Goal: Task Accomplishment & Management: Use online tool/utility

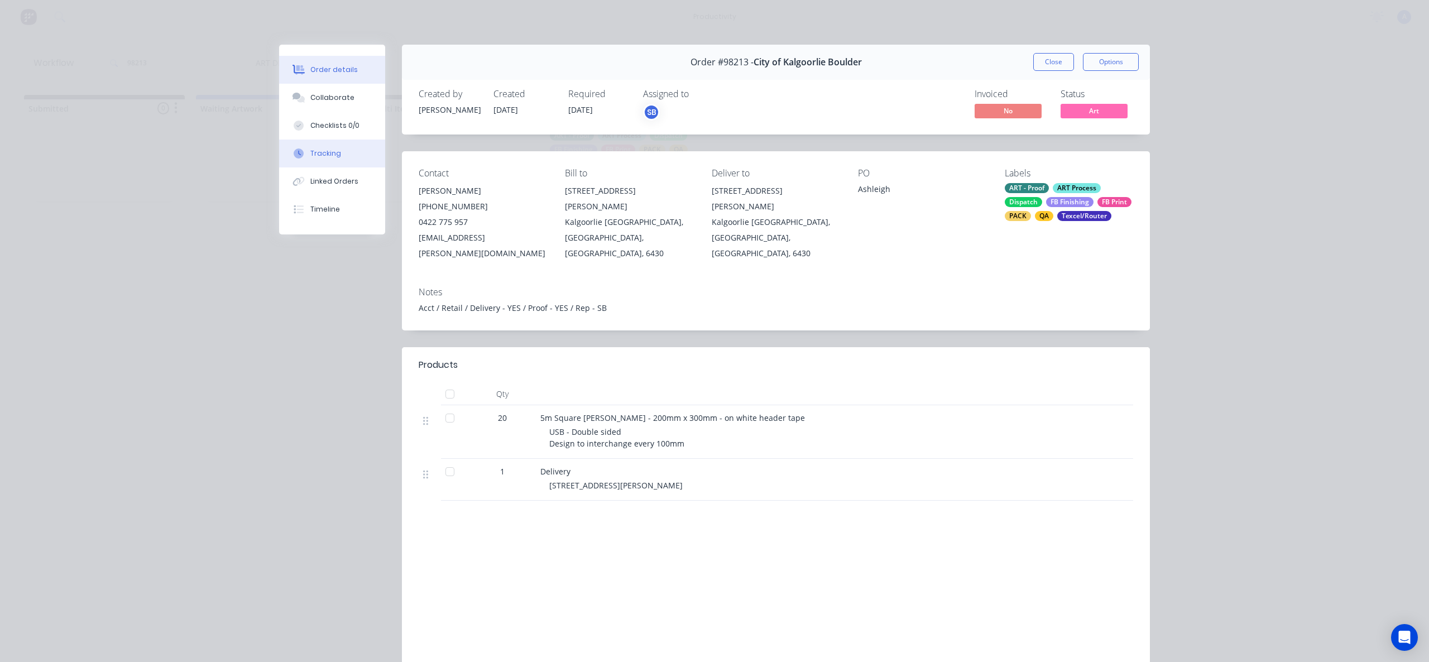
click at [343, 144] on button "Tracking" at bounding box center [332, 154] width 106 height 28
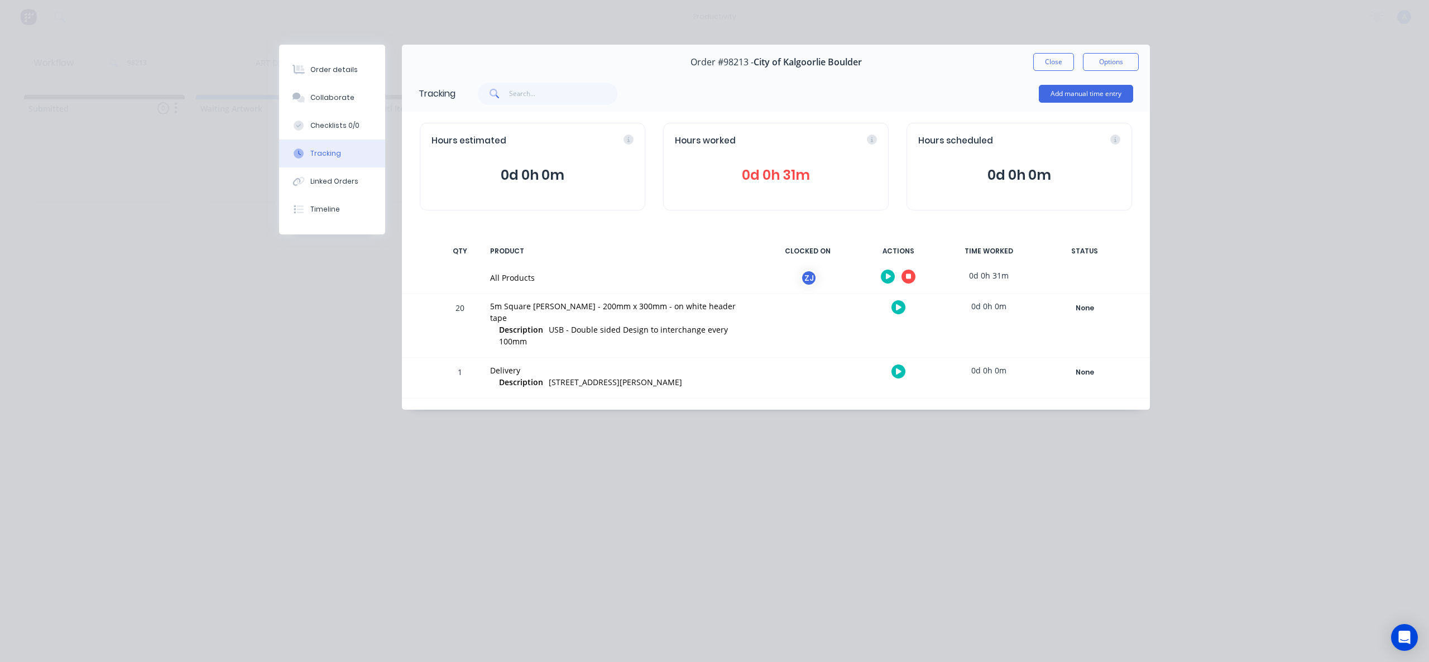
click at [906, 277] on icon at bounding box center [909, 277] width 6 height 6
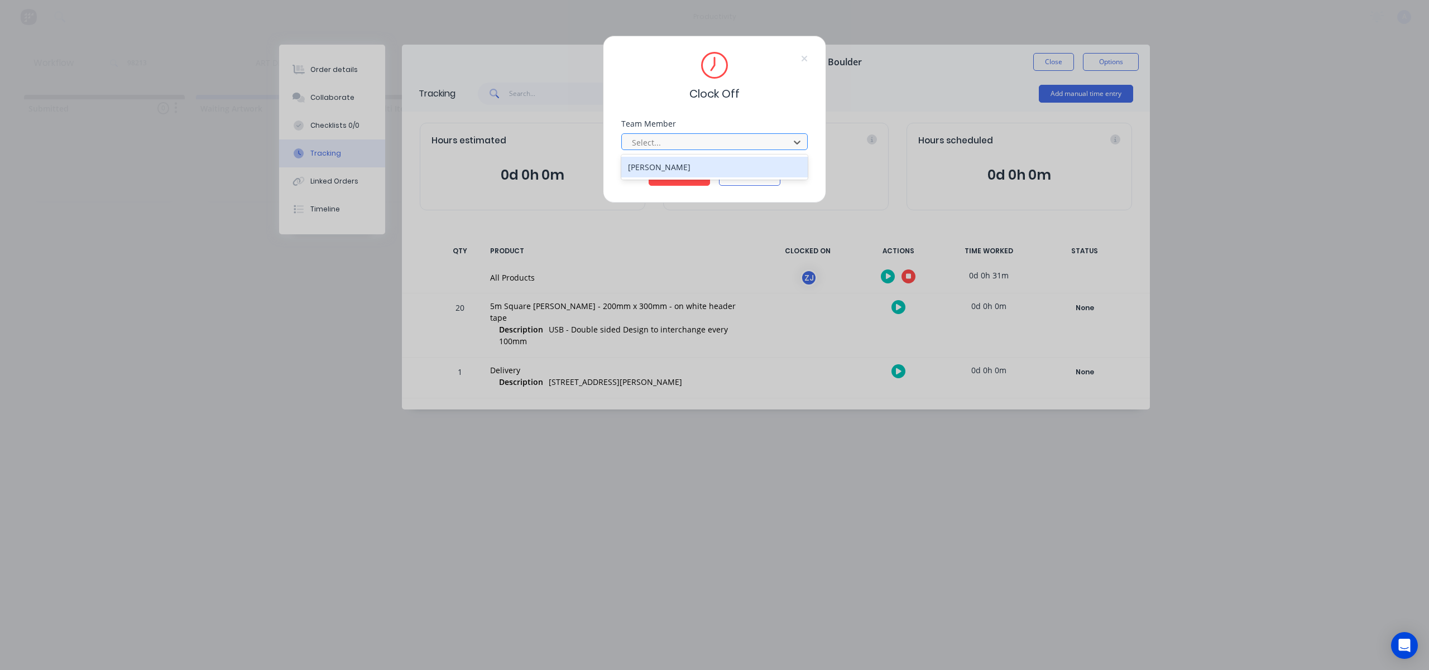
click at [742, 136] on div at bounding box center [707, 143] width 153 height 14
click at [695, 160] on div "[PERSON_NAME]" at bounding box center [714, 167] width 186 height 21
click at [694, 174] on button "Clock Off" at bounding box center [678, 177] width 61 height 18
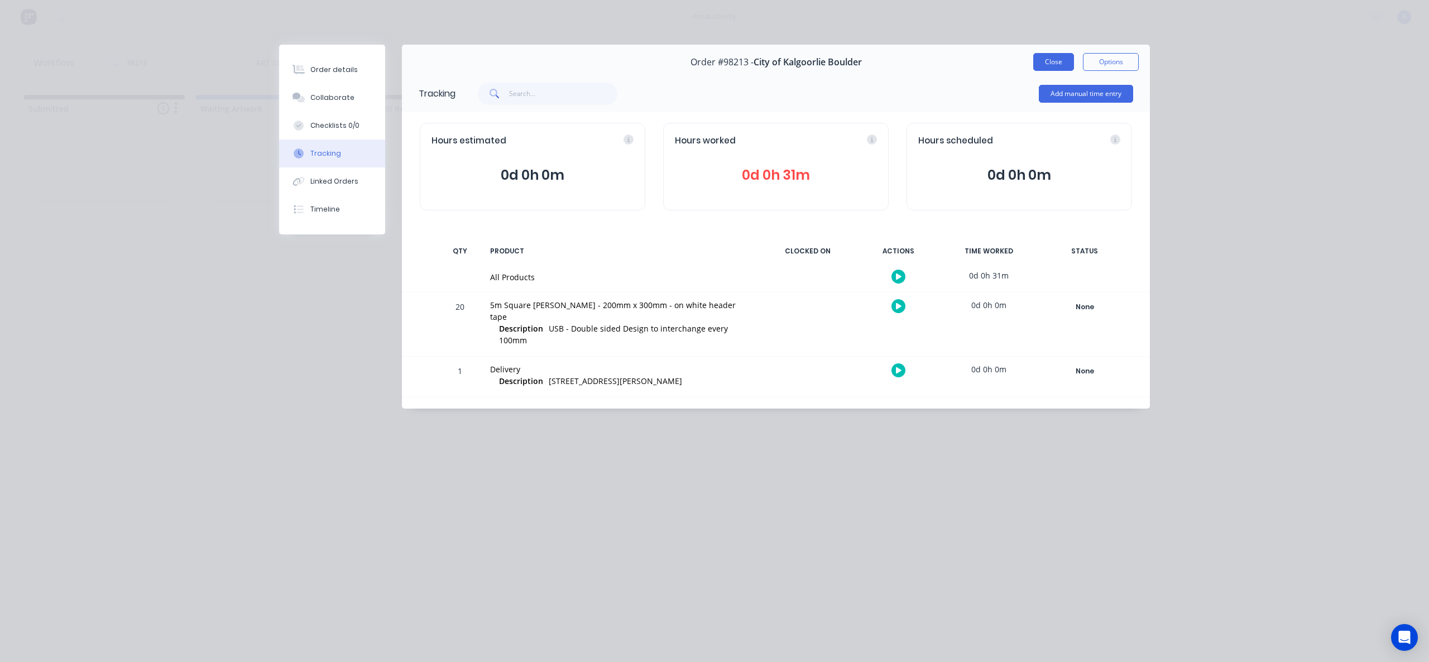
click at [1045, 68] on button "Close" at bounding box center [1053, 62] width 41 height 18
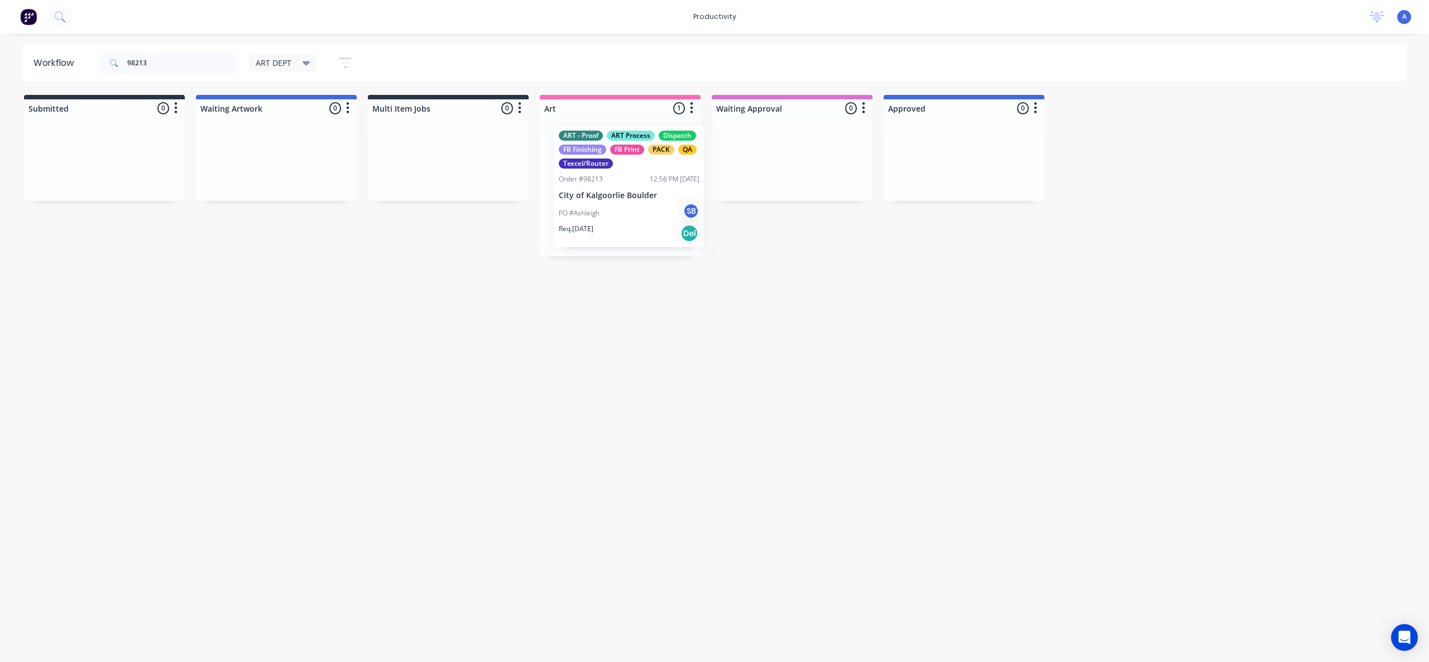
drag, startPoint x: 613, startPoint y: 204, endPoint x: 780, endPoint y: 198, distance: 167.0
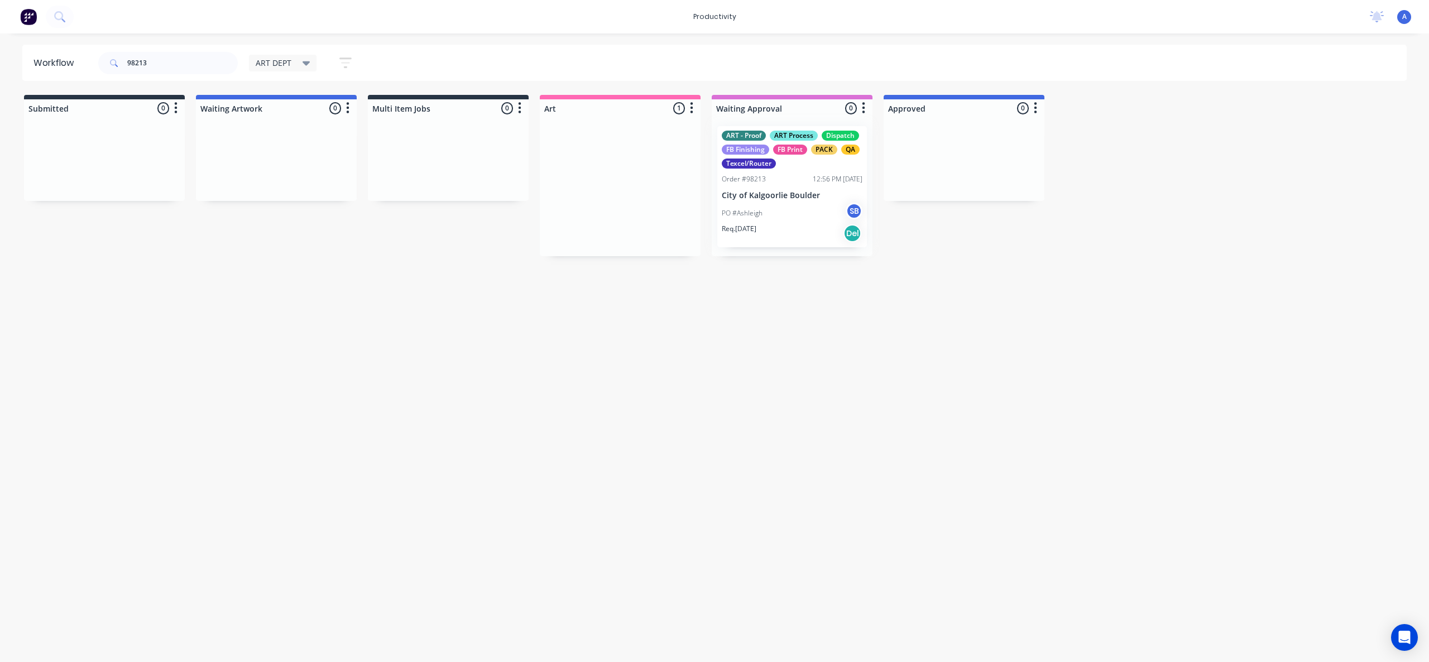
click at [780, 198] on div at bounding box center [791, 186] width 161 height 139
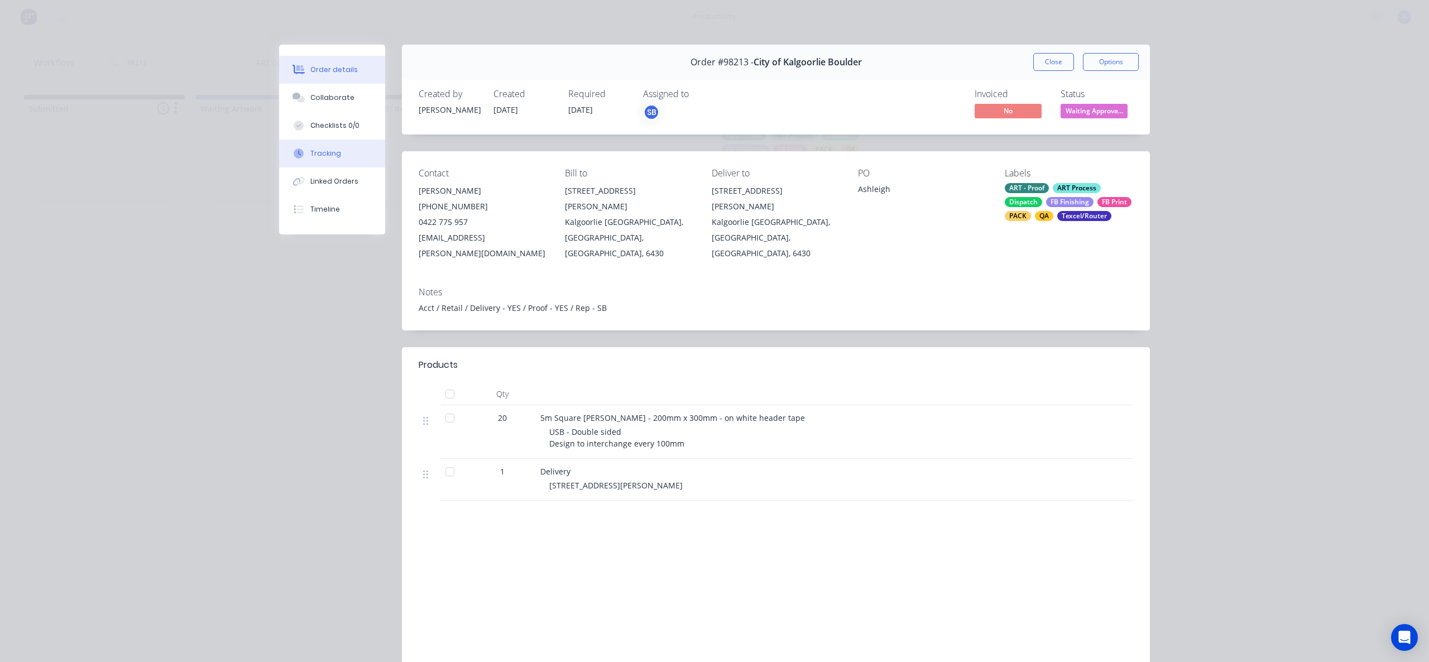
click at [342, 153] on button "Tracking" at bounding box center [332, 154] width 106 height 28
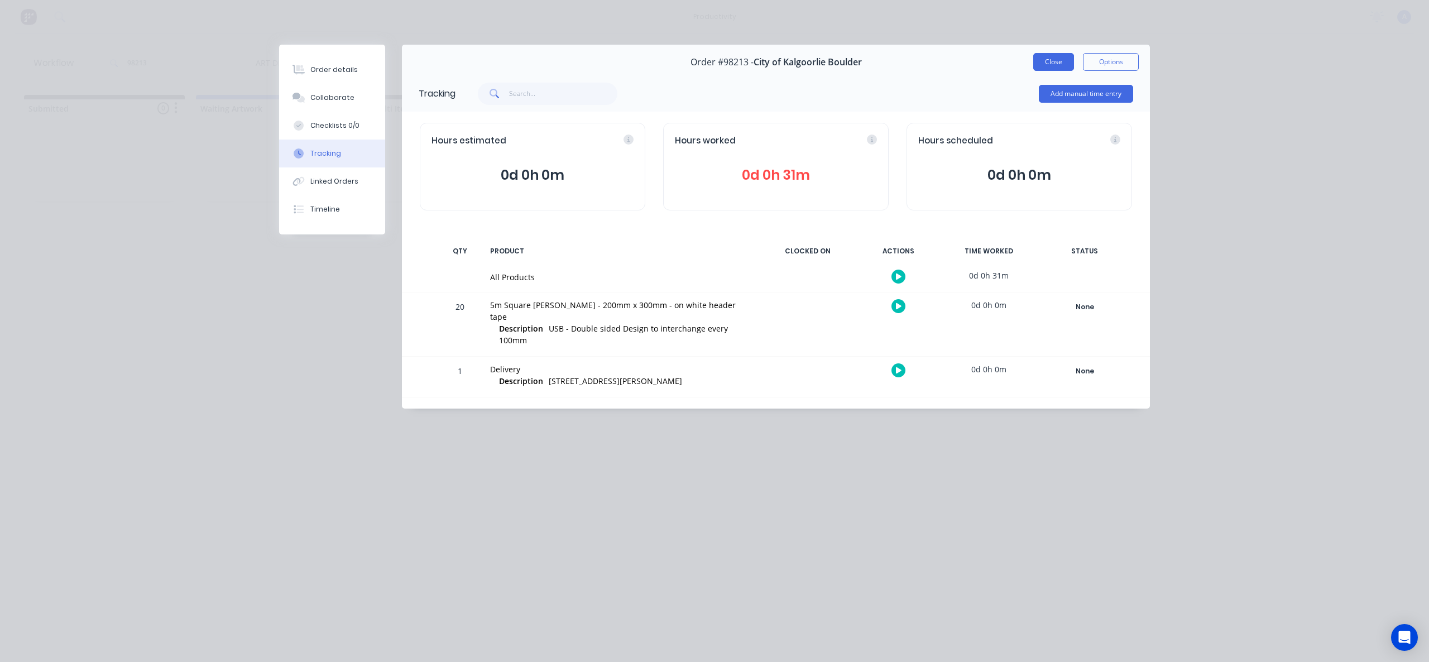
click at [1049, 65] on button "Close" at bounding box center [1053, 62] width 41 height 18
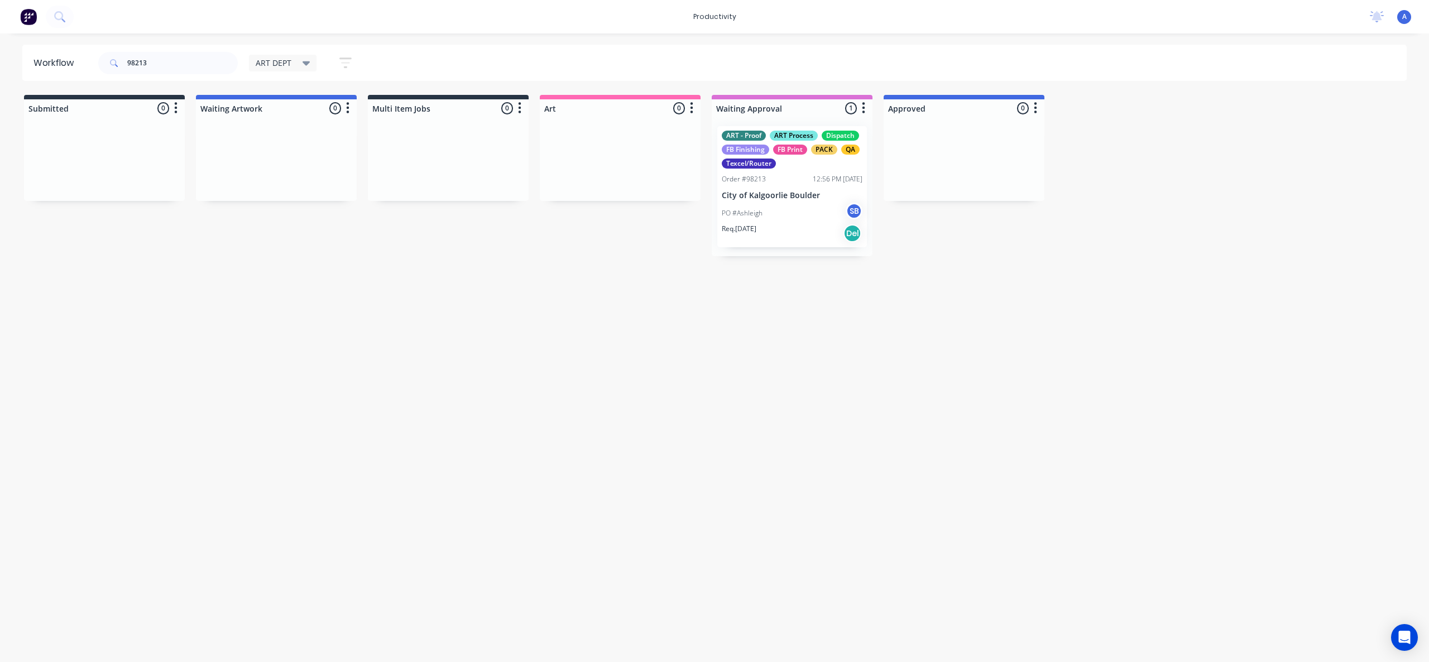
click at [972, 448] on div "Workflow 98213 ART DEPT Save new view None edit ART DEPT (Default) edit Banner …" at bounding box center [714, 342] width 1429 height 595
click at [200, 73] on input "98213" at bounding box center [182, 63] width 110 height 22
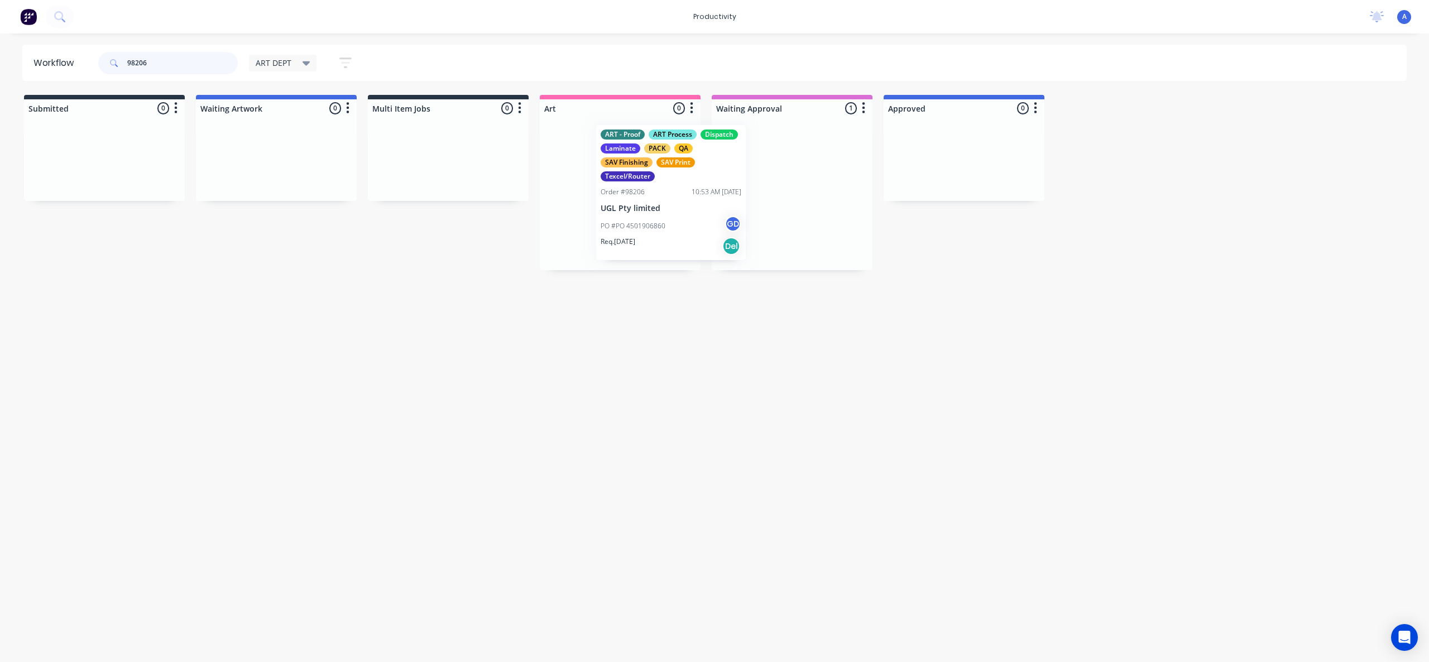
drag, startPoint x: 780, startPoint y: 244, endPoint x: 621, endPoint y: 234, distance: 159.9
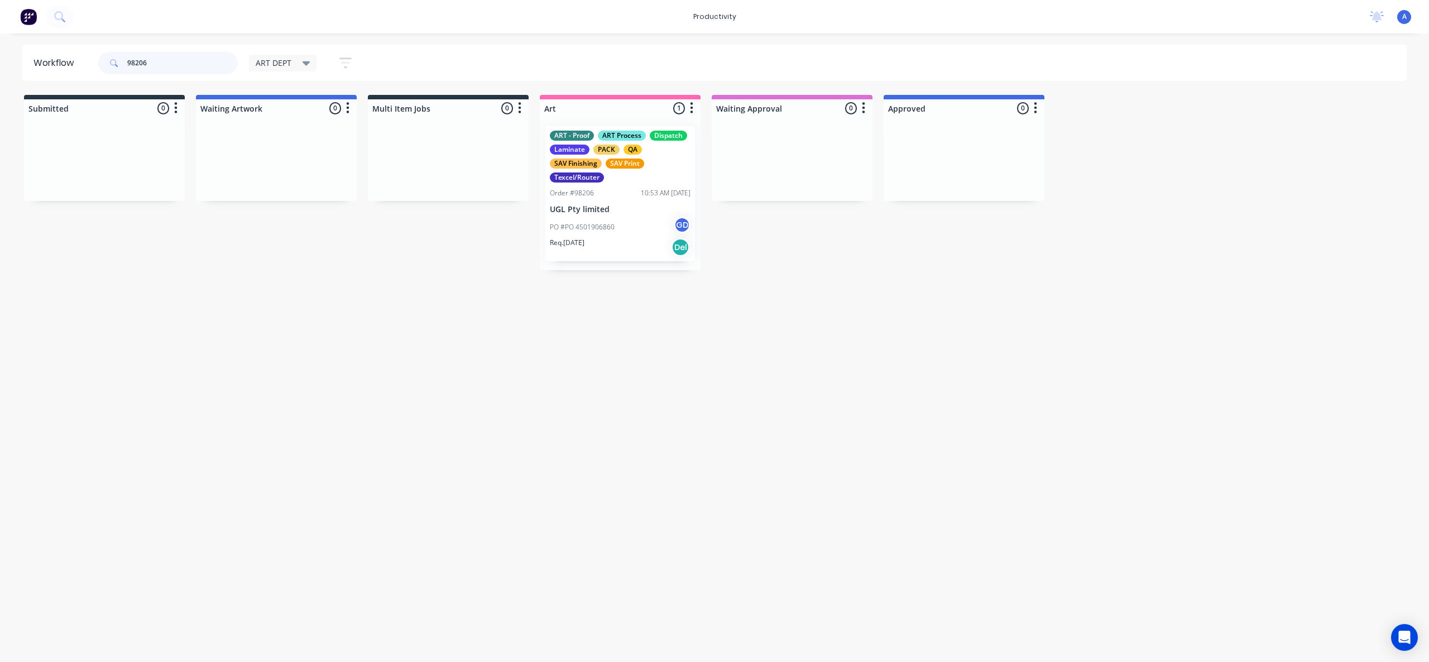
type input "98206"
click at [618, 217] on div "PO #PO 4501906860 GD" at bounding box center [620, 227] width 141 height 21
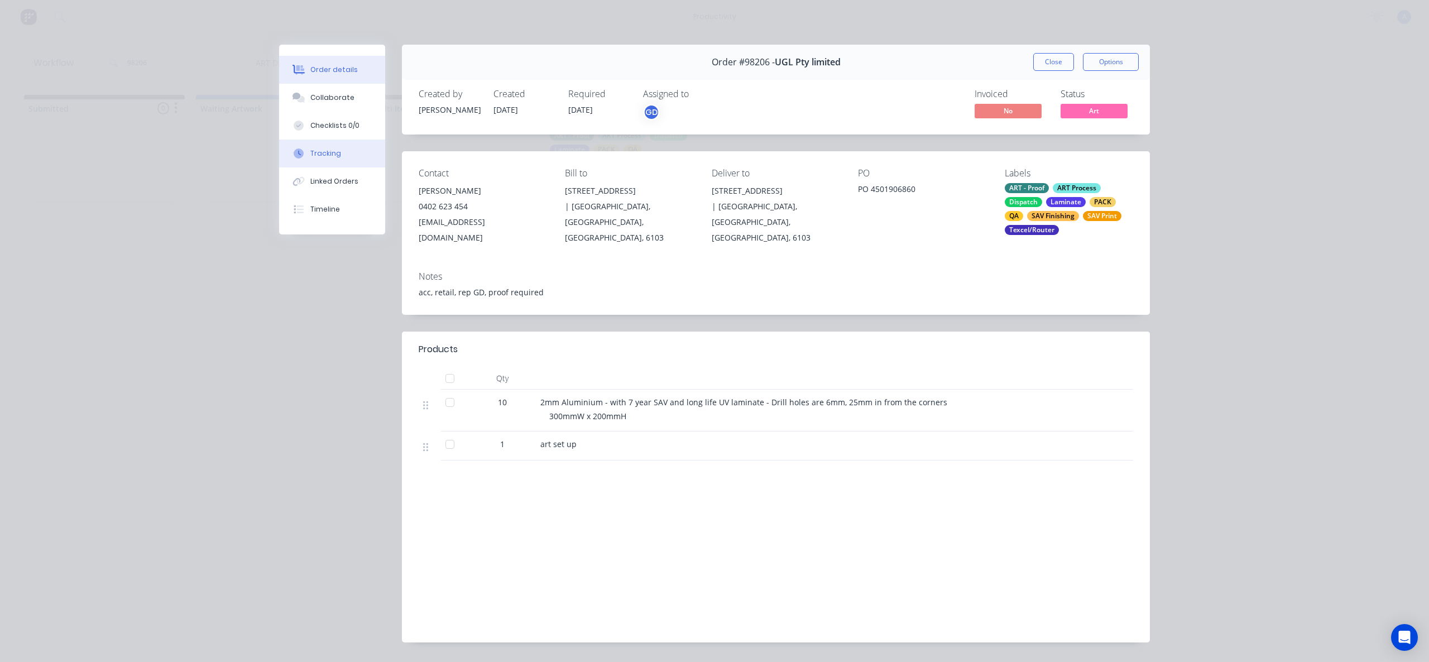
click at [326, 162] on button "Tracking" at bounding box center [332, 154] width 106 height 28
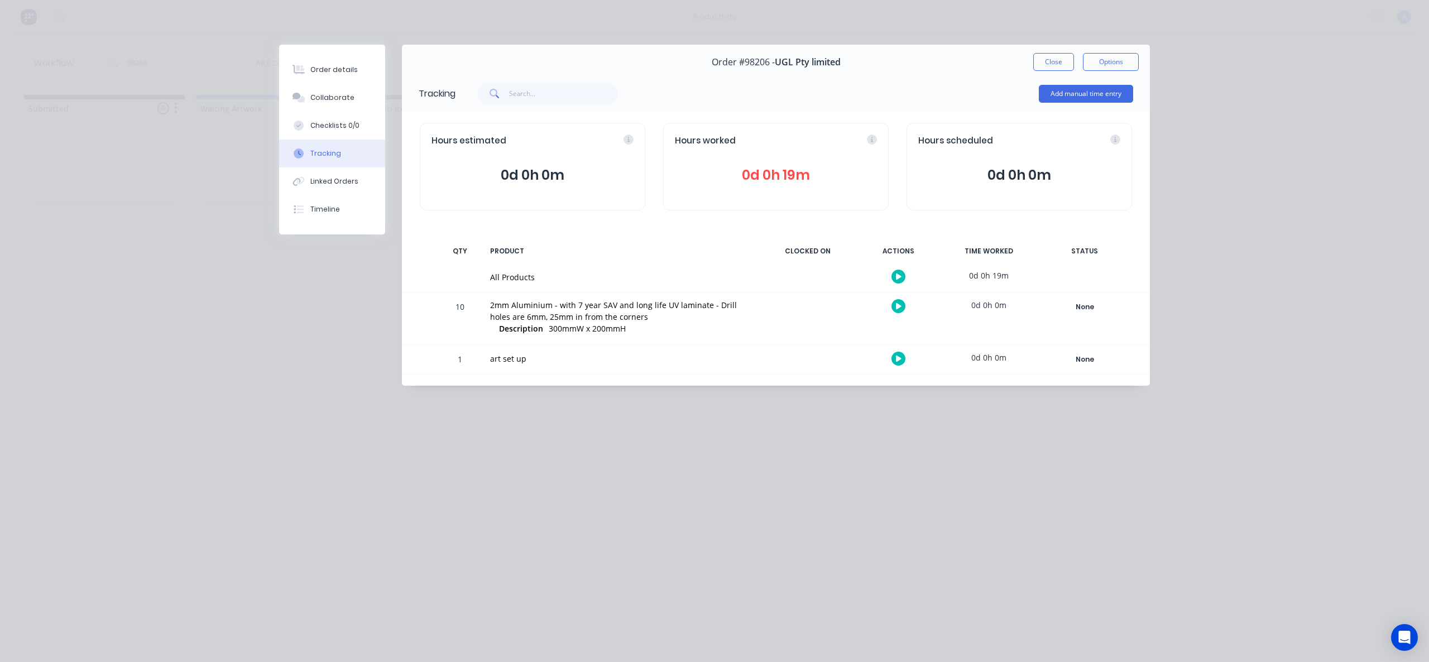
click at [895, 276] on button at bounding box center [898, 277] width 14 height 14
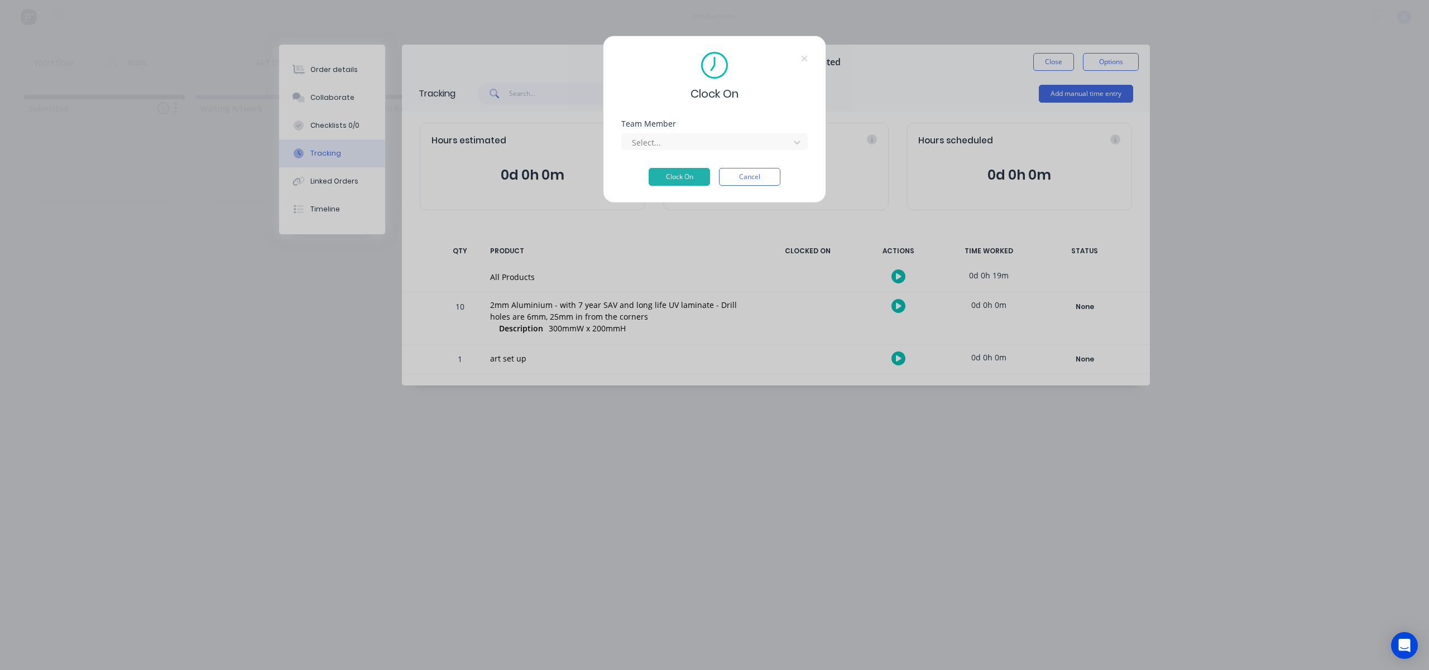
click at [729, 129] on div "Team Member Select..." at bounding box center [714, 135] width 186 height 30
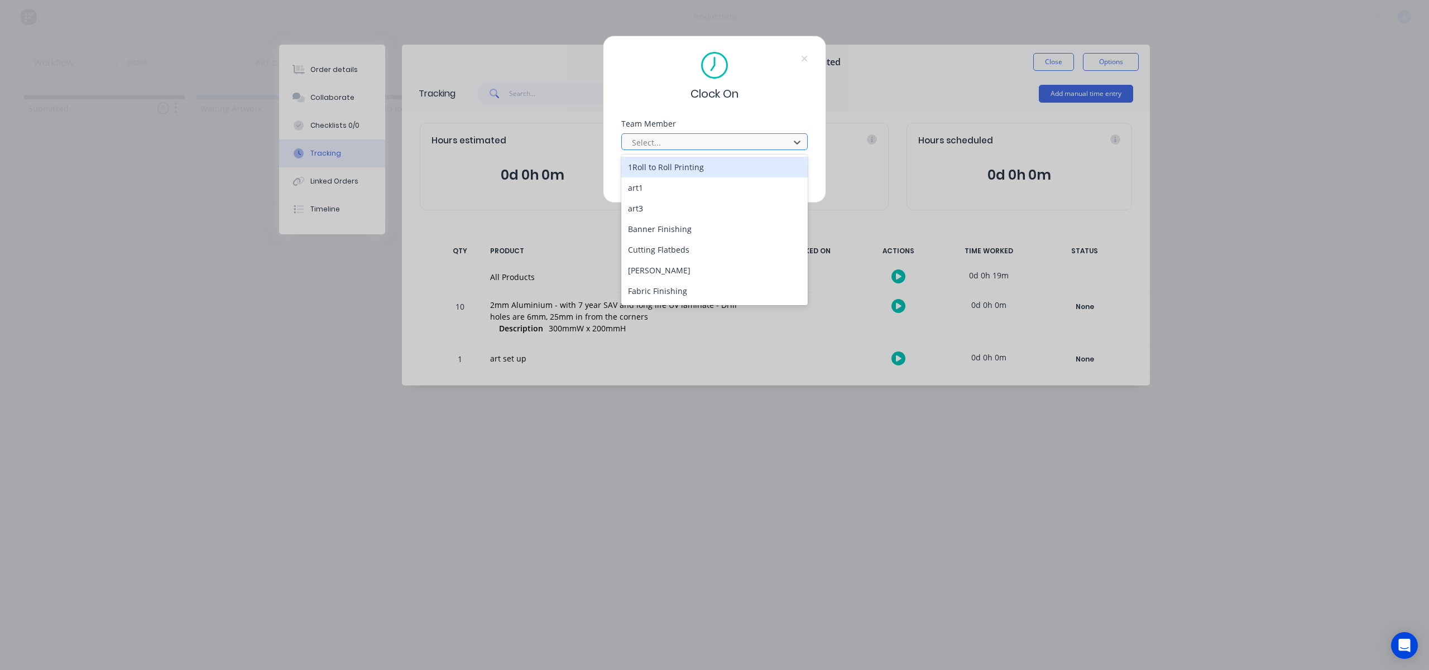
click at [727, 136] on div at bounding box center [707, 143] width 153 height 14
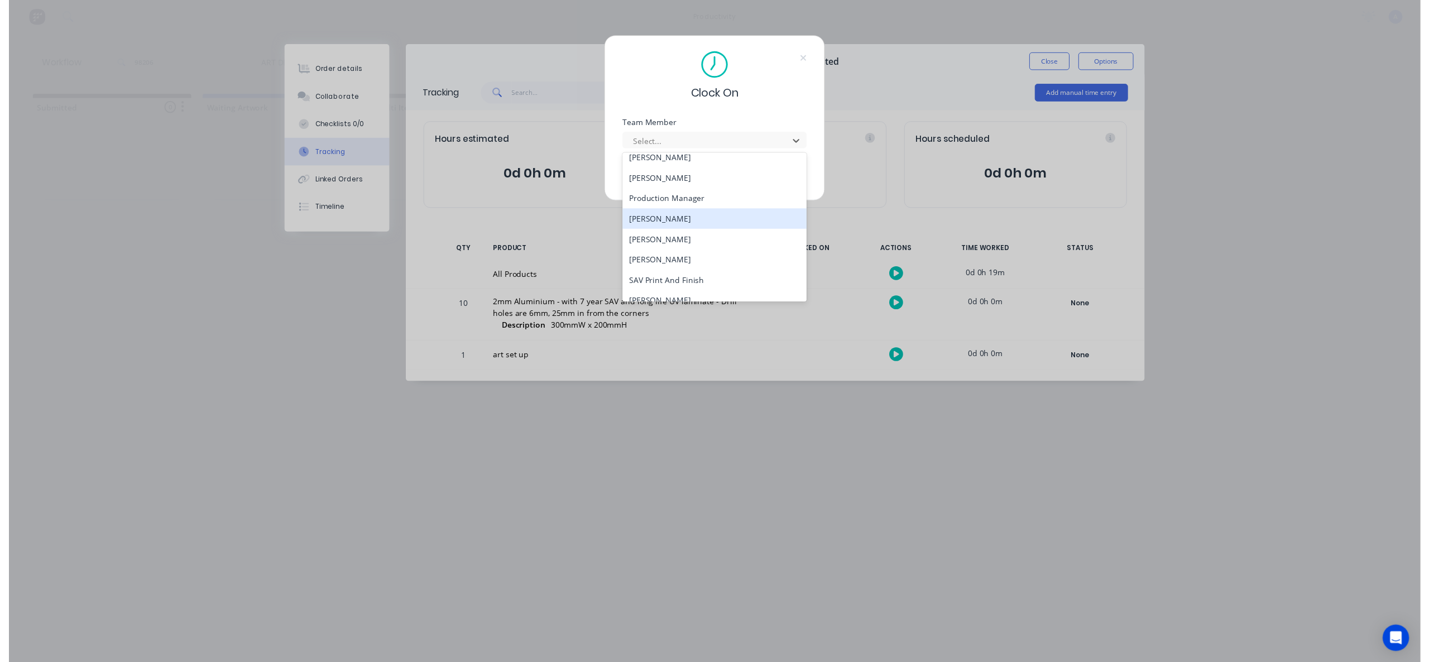
scroll to position [308, 0]
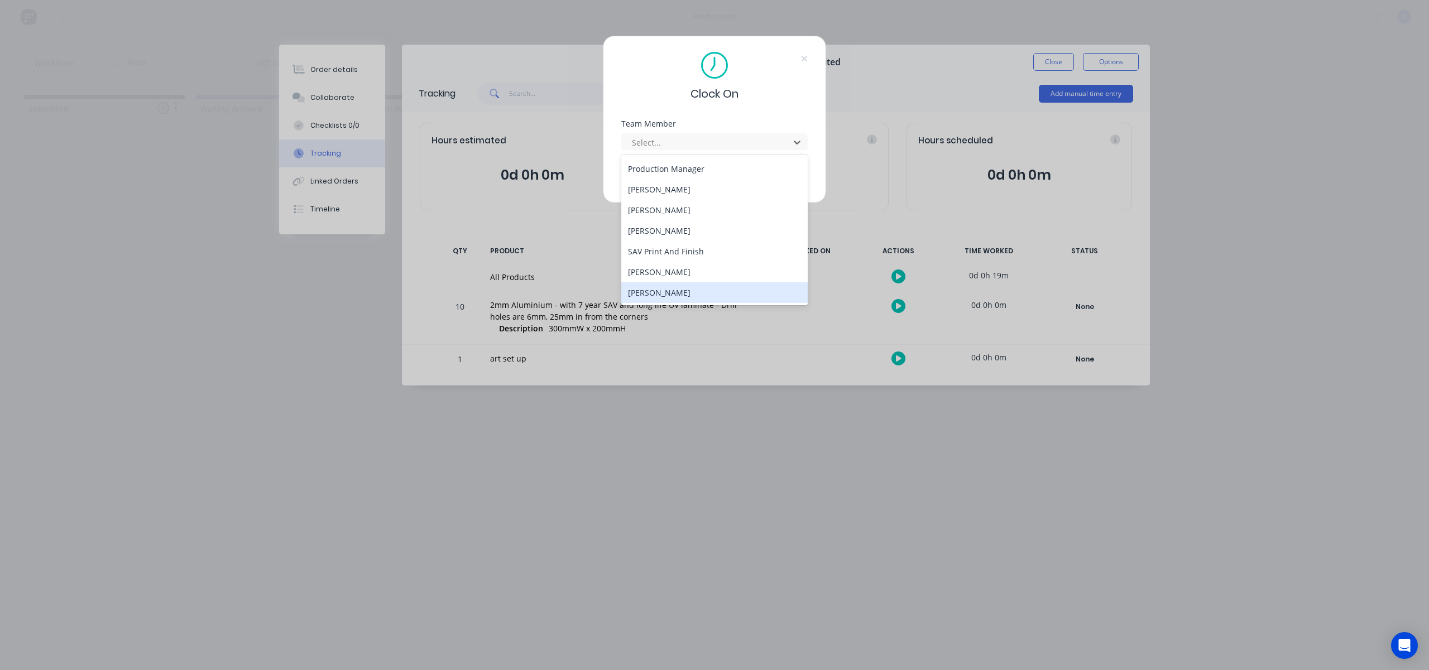
click at [655, 297] on div "[PERSON_NAME]" at bounding box center [714, 292] width 186 height 21
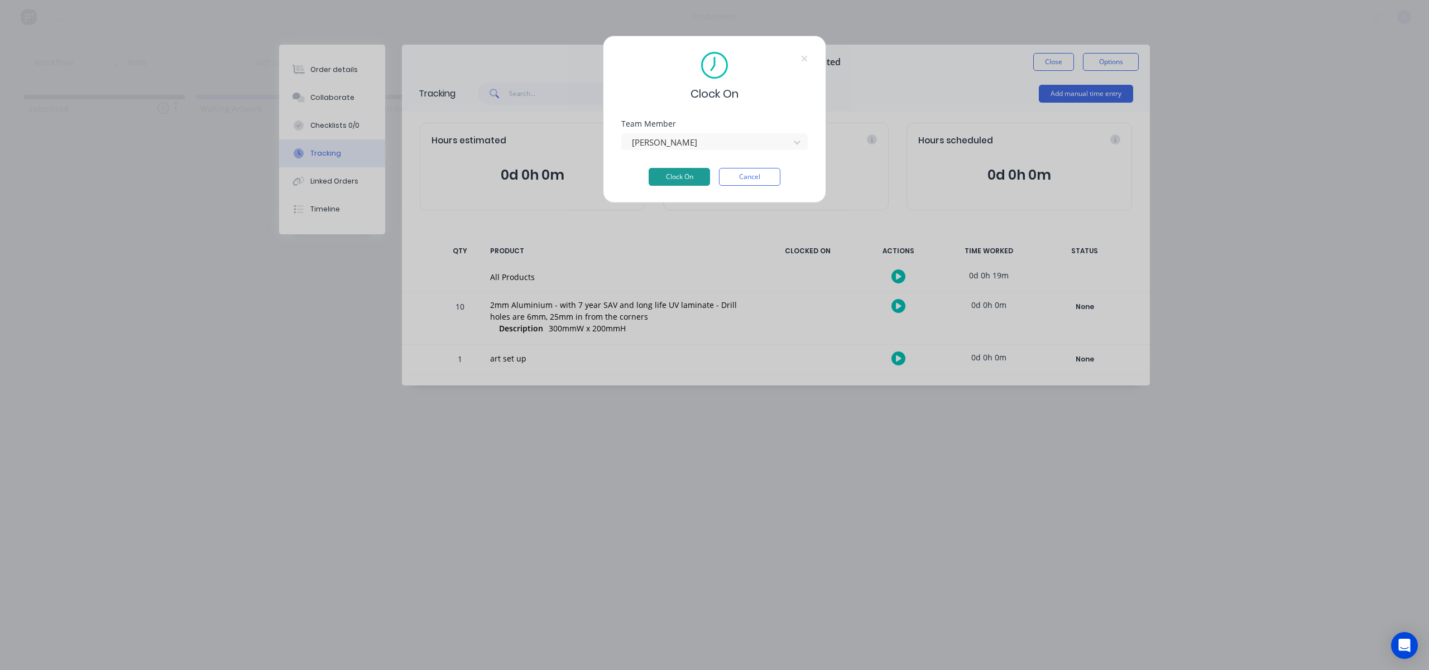
click at [660, 179] on button "Clock On" at bounding box center [678, 177] width 61 height 18
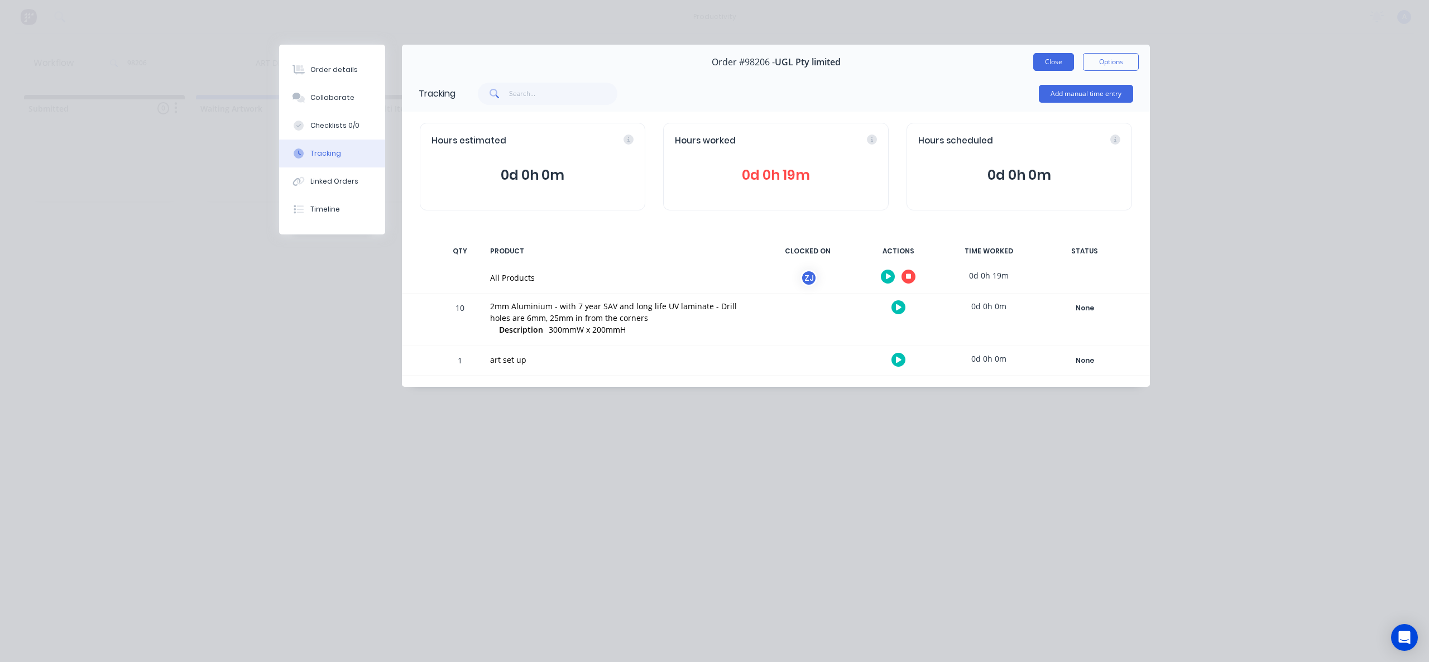
click at [1054, 58] on button "Close" at bounding box center [1053, 62] width 41 height 18
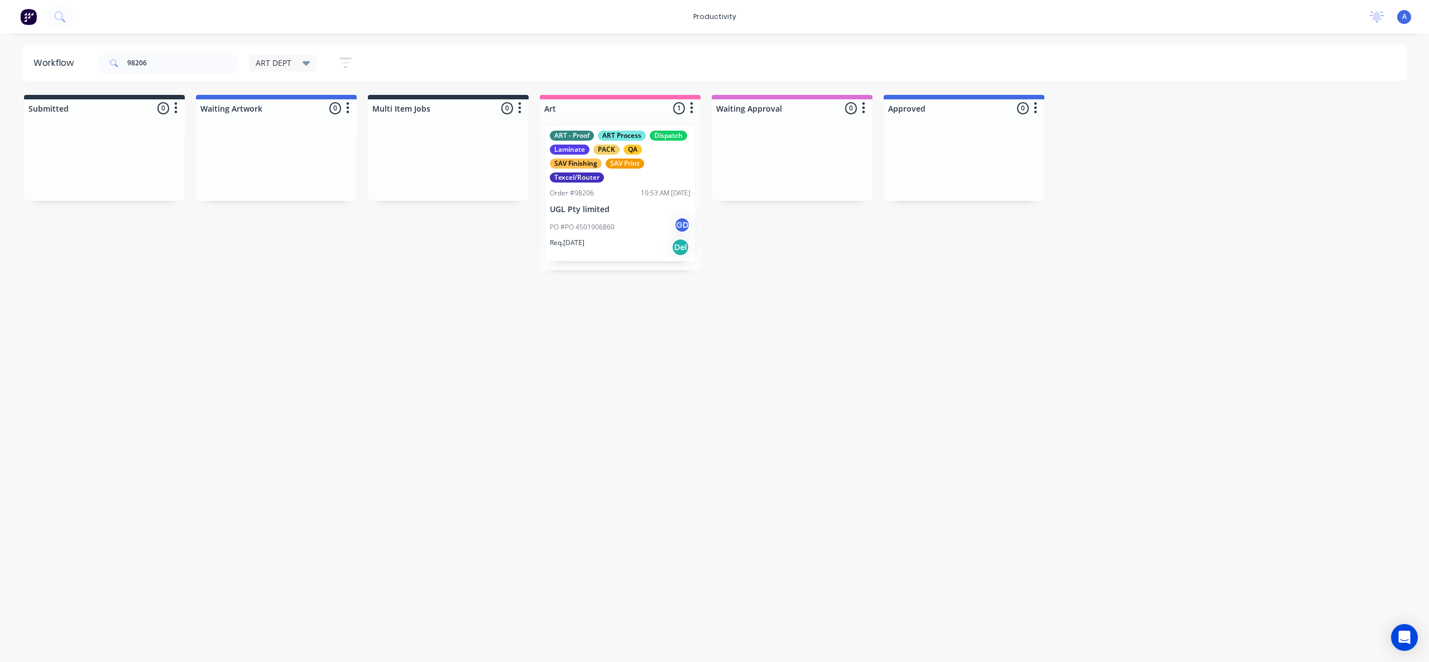
click at [615, 212] on p "UGL Pty limited" at bounding box center [620, 209] width 141 height 9
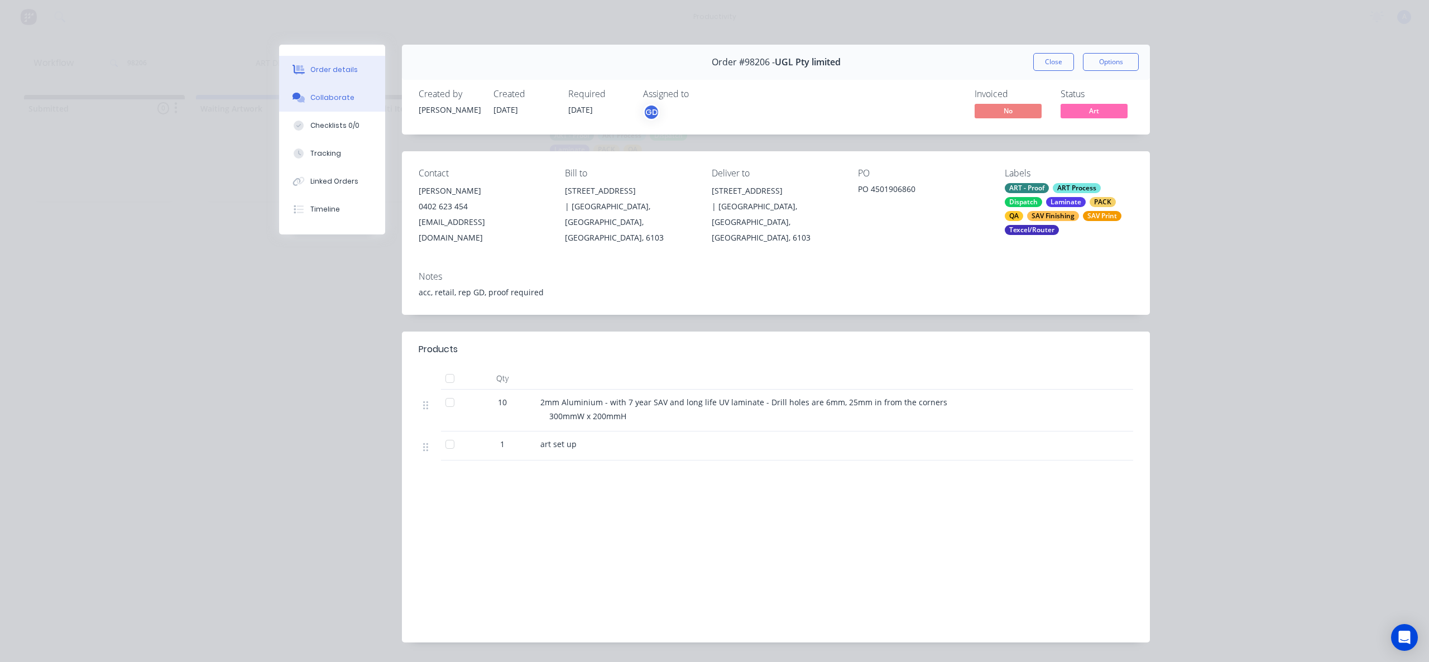
click at [331, 99] on div "Collaborate" at bounding box center [332, 98] width 44 height 10
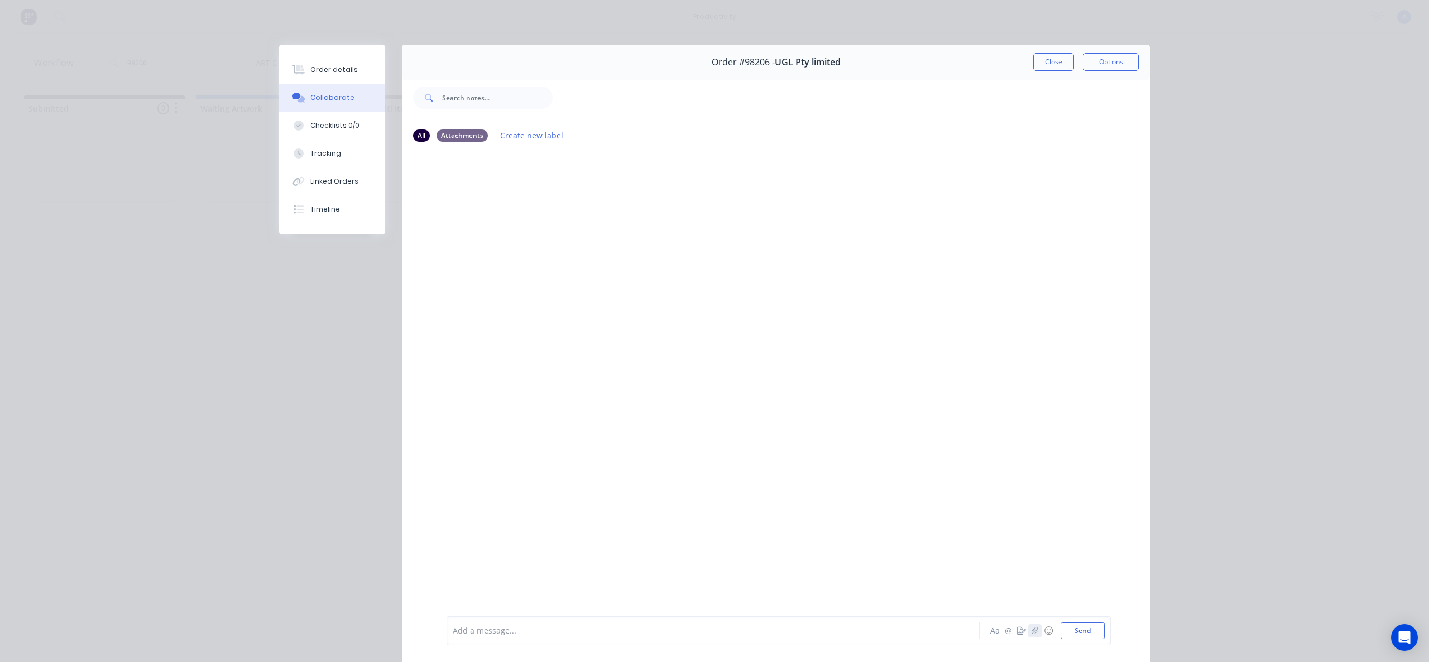
click at [1031, 634] on icon "button" at bounding box center [1034, 631] width 7 height 8
click at [1078, 637] on button "Send" at bounding box center [1082, 630] width 44 height 17
click at [1057, 58] on button "Close" at bounding box center [1053, 62] width 41 height 18
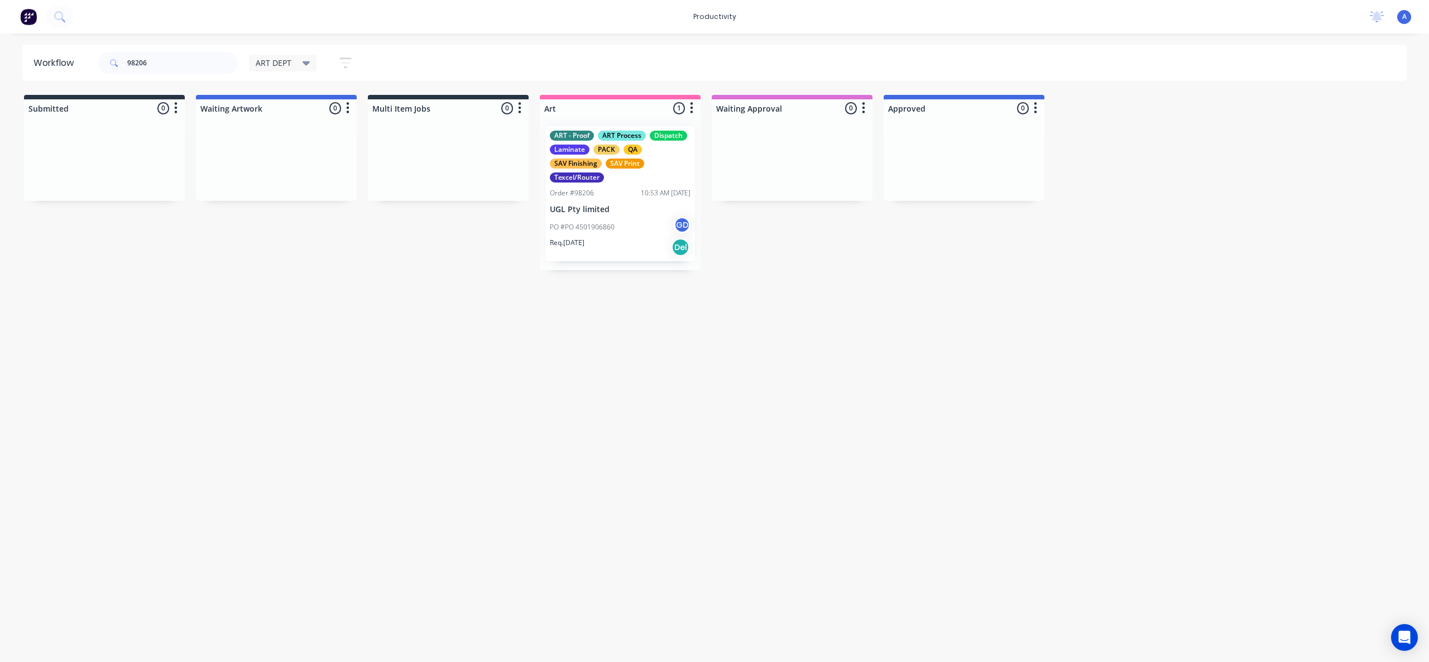
click at [917, 387] on div "Workflow 98206 ART DEPT Save new view None edit ART DEPT (Default) edit Banner …" at bounding box center [714, 342] width 1429 height 595
click at [618, 459] on div "Workflow 98206 ART DEPT Save new view None edit ART DEPT (Default) edit Banner …" at bounding box center [714, 342] width 1429 height 595
click at [610, 215] on div "ART - Proof ART Process Dispatch Laminate PACK QA SAV Finishing SAV Print Texce…" at bounding box center [620, 193] width 150 height 135
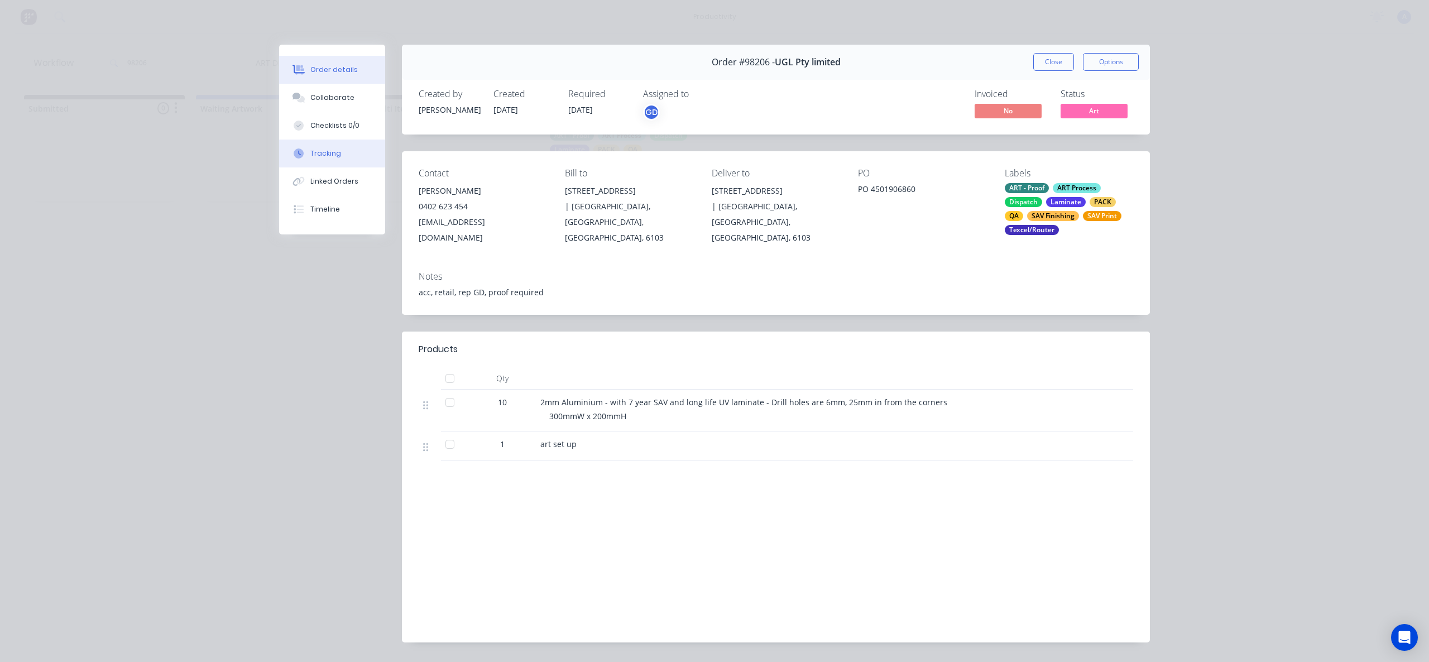
click at [326, 145] on button "Tracking" at bounding box center [332, 154] width 106 height 28
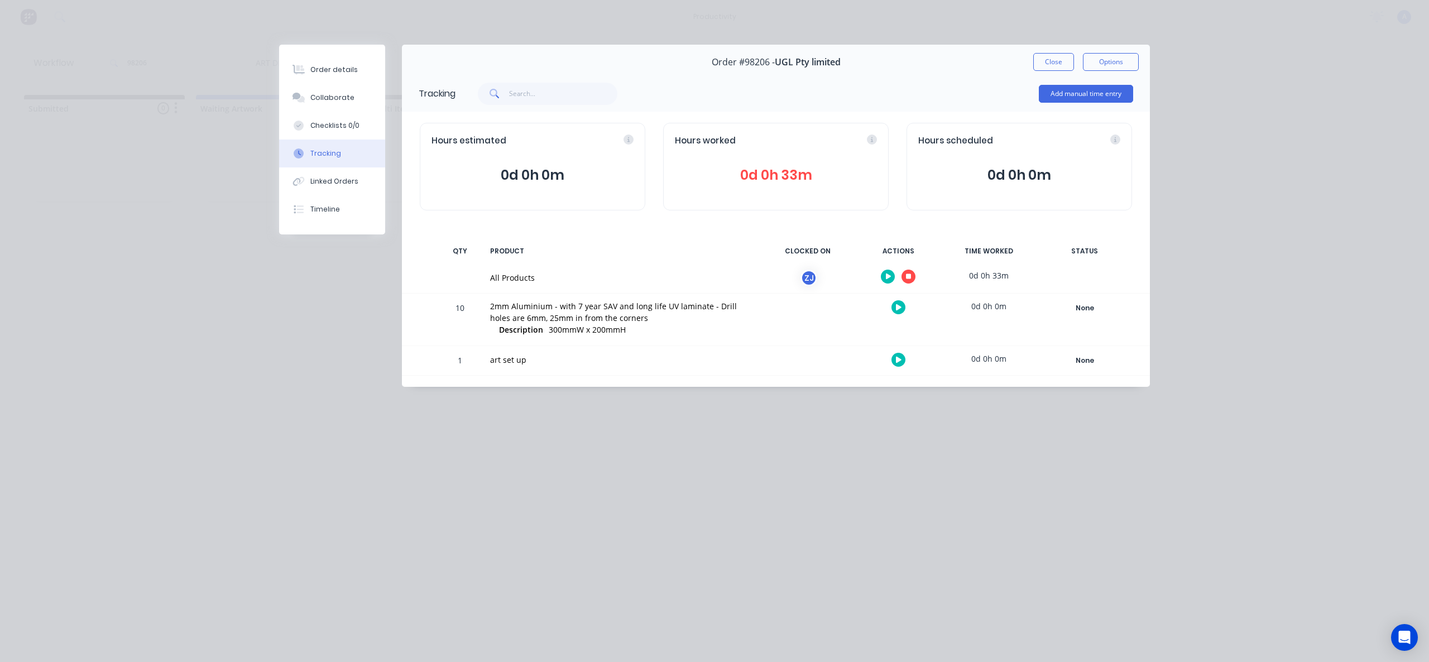
click at [910, 280] on icon at bounding box center [909, 276] width 6 height 7
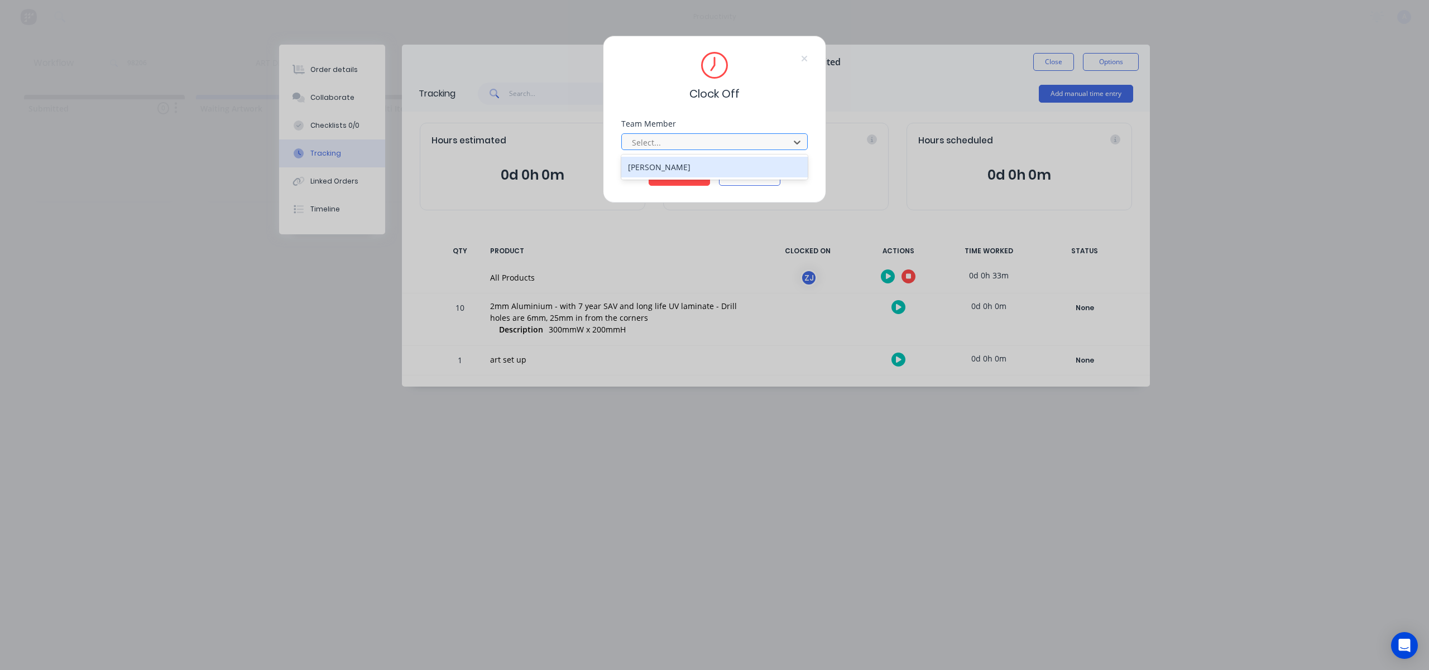
click at [780, 143] on div at bounding box center [707, 143] width 153 height 14
click at [683, 170] on div "[PERSON_NAME]" at bounding box center [714, 167] width 186 height 21
click at [674, 179] on button "Clock Off" at bounding box center [678, 177] width 61 height 18
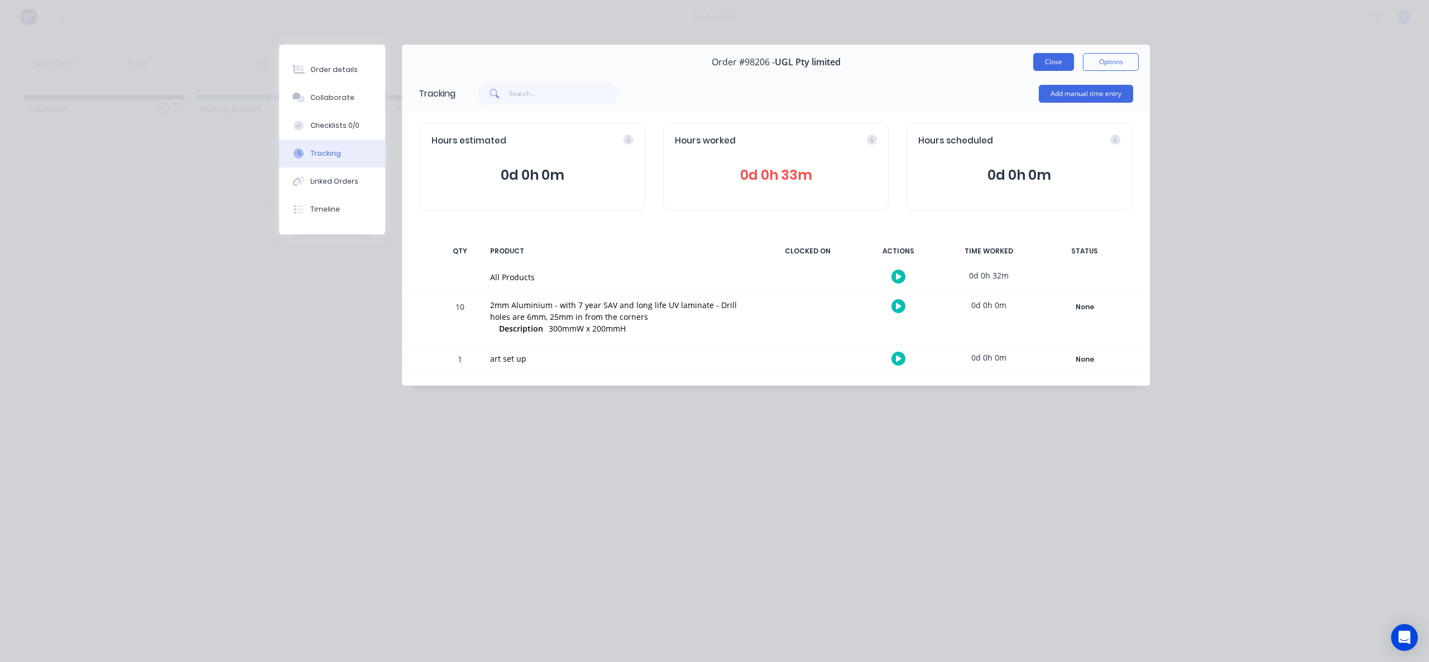
click at [1059, 66] on button "Close" at bounding box center [1053, 62] width 41 height 18
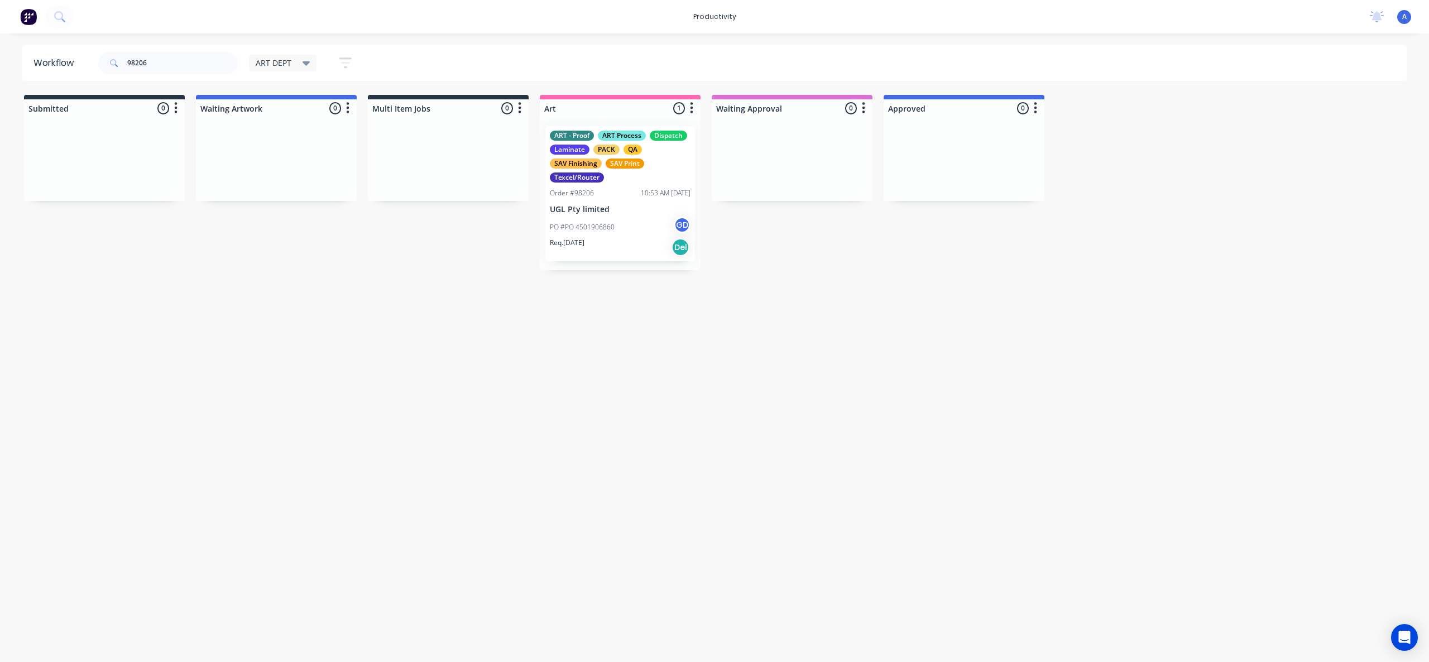
drag, startPoint x: 732, startPoint y: 485, endPoint x: 699, endPoint y: 607, distance: 125.9
click at [731, 485] on div "Workflow 98206 ART DEPT Save new view None edit ART DEPT (Default) edit Banner …" at bounding box center [714, 342] width 1429 height 595
drag, startPoint x: 749, startPoint y: 427, endPoint x: 749, endPoint y: 420, distance: 6.7
click at [749, 425] on div "Workflow 98206 ART DEPT Save new view None edit ART DEPT (Default) edit Banner …" at bounding box center [714, 342] width 1429 height 595
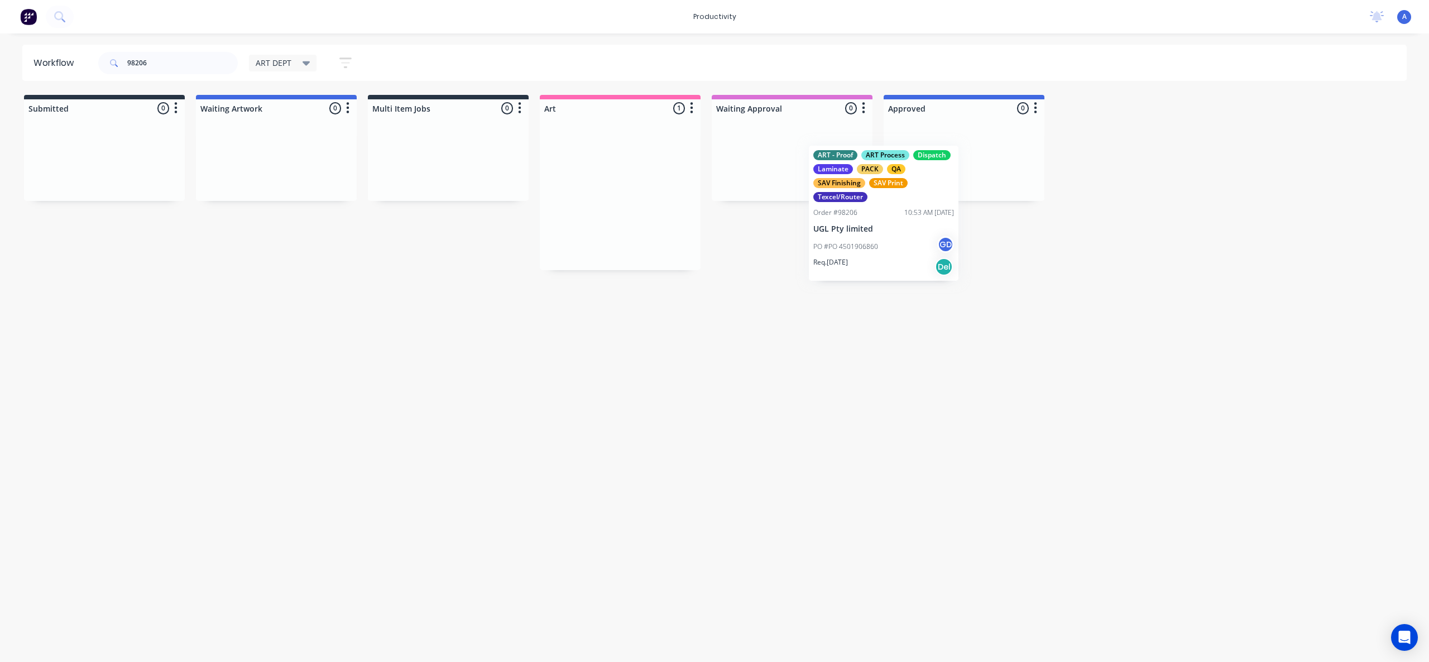
drag, startPoint x: 580, startPoint y: 199, endPoint x: 903, endPoint y: 213, distance: 323.4
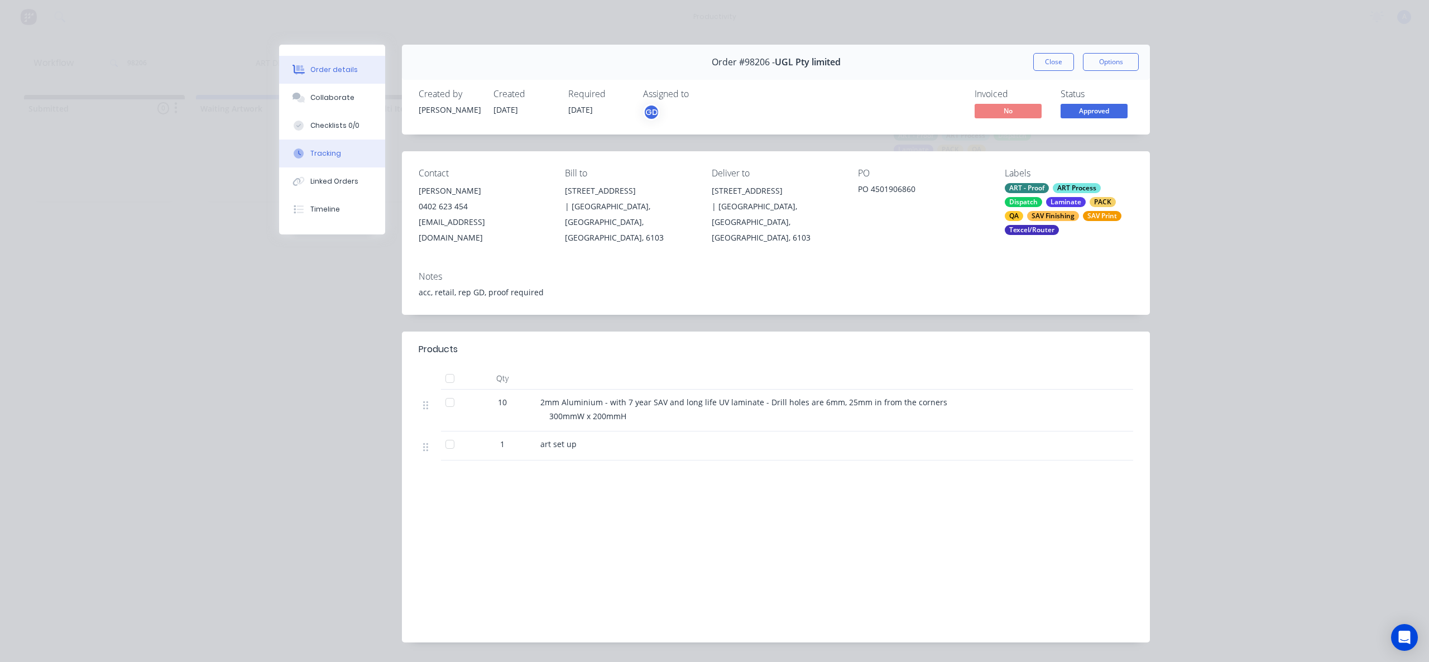
click at [338, 158] on button "Tracking" at bounding box center [332, 154] width 106 height 28
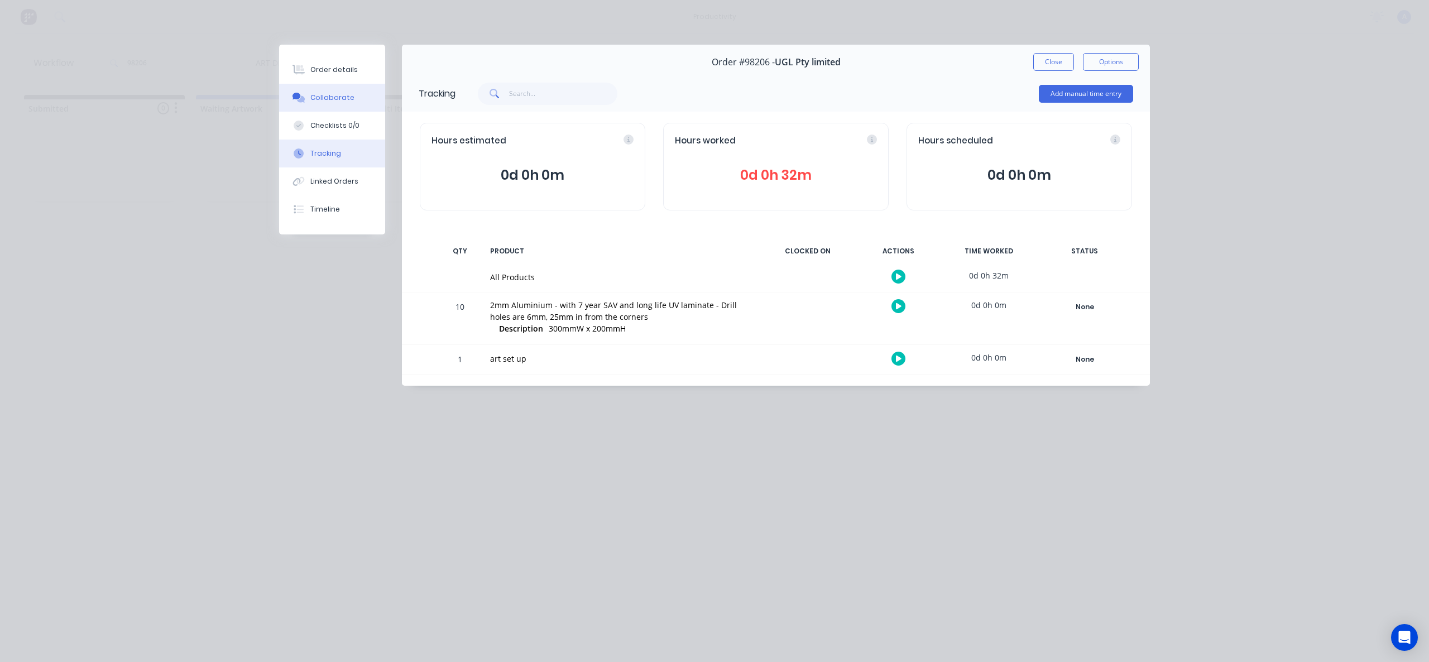
click at [334, 107] on button "Collaborate" at bounding box center [332, 98] width 106 height 28
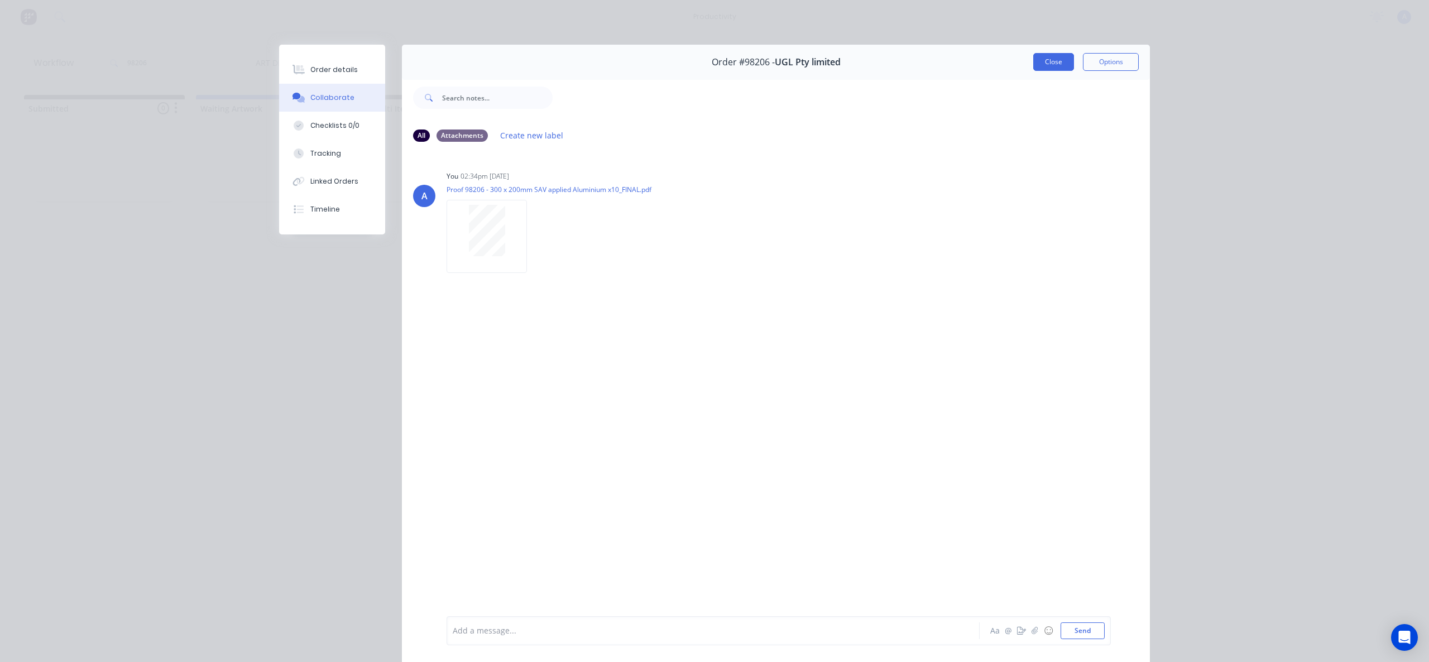
click at [1044, 62] on button "Close" at bounding box center [1053, 62] width 41 height 18
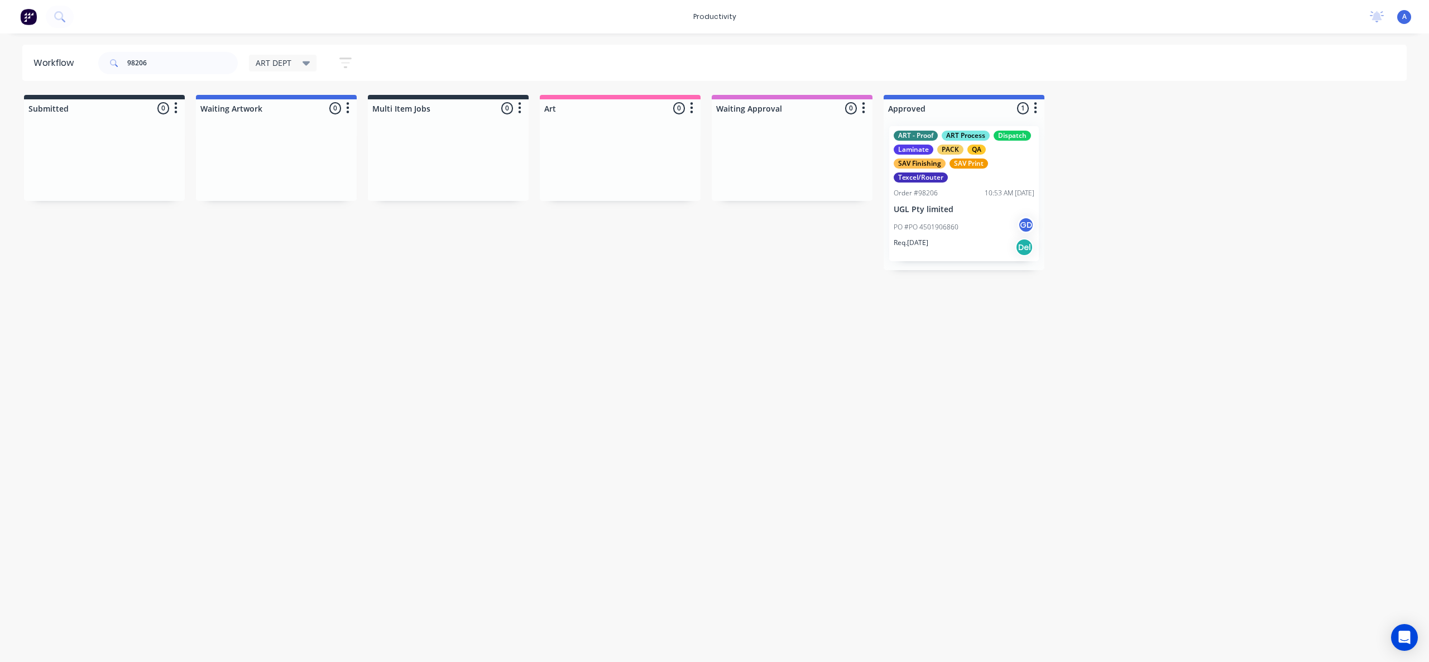
click at [1123, 280] on div "Workflow 98206 ART DEPT Save new view None edit ART DEPT (Default) edit Banner …" at bounding box center [714, 342] width 1429 height 595
click at [965, 220] on div "PO #PO 4501906860 GD" at bounding box center [963, 227] width 141 height 21
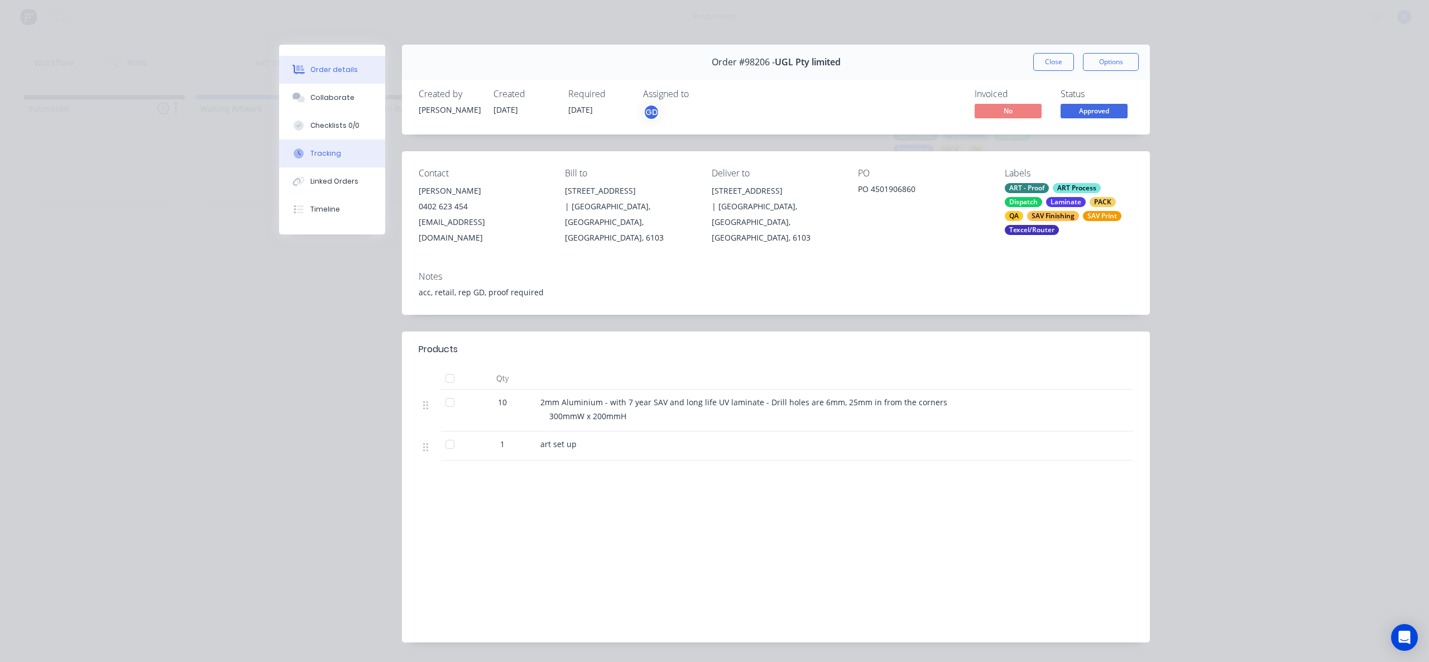
click at [297, 145] on button "Tracking" at bounding box center [332, 154] width 106 height 28
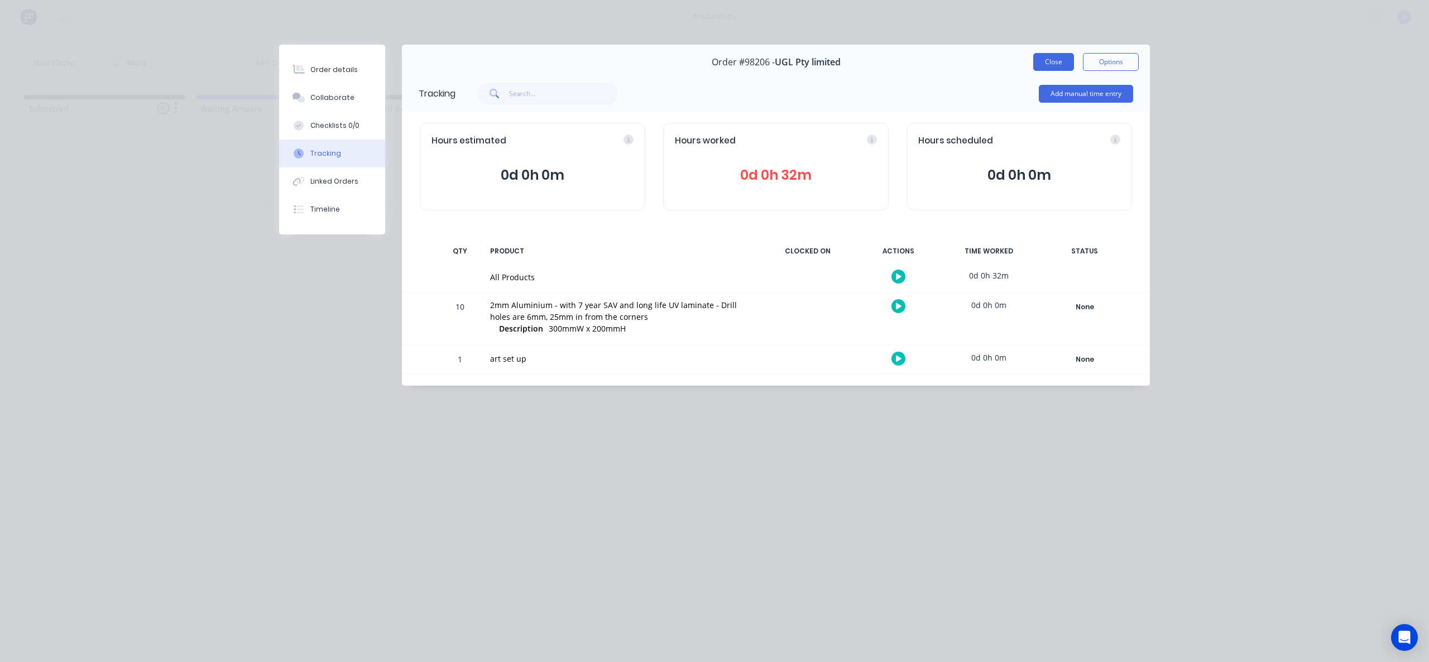
click at [1073, 61] on button "Close" at bounding box center [1053, 62] width 41 height 18
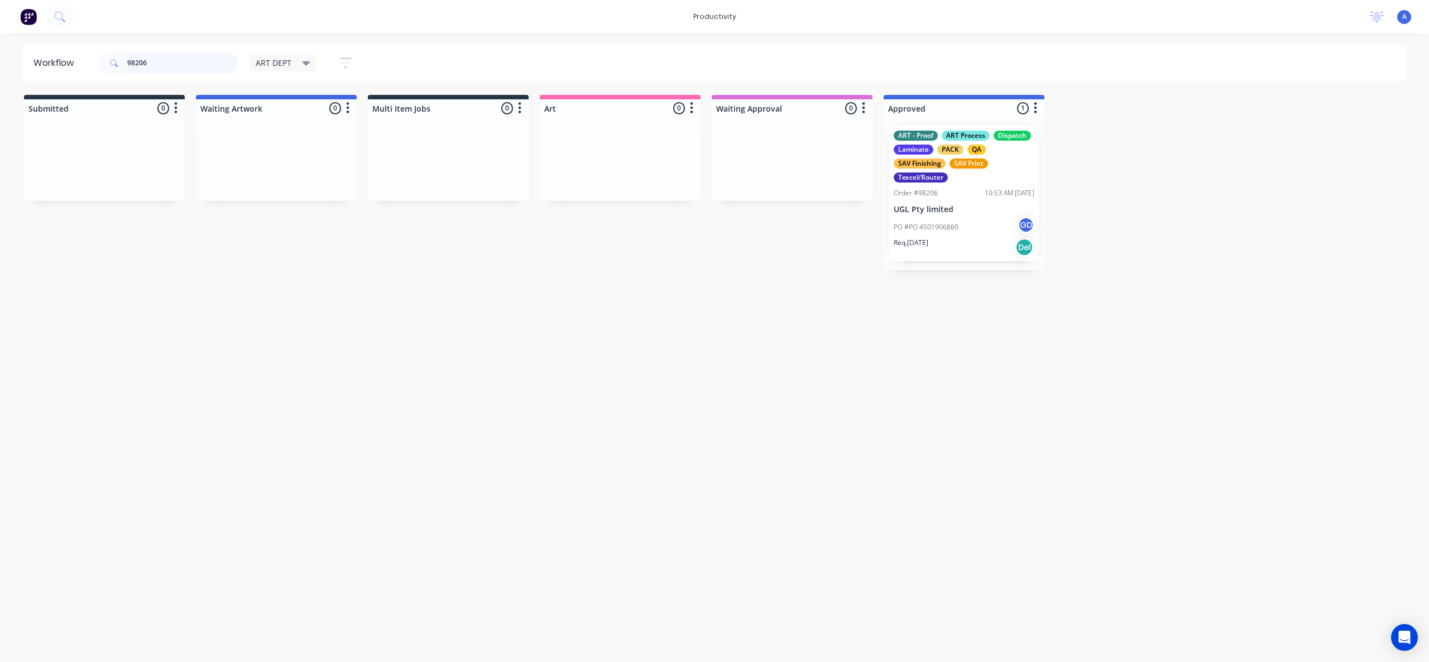
click at [186, 68] on input "98206" at bounding box center [182, 63] width 110 height 22
click at [966, 210] on p "UGL Pty limited" at bounding box center [963, 209] width 141 height 9
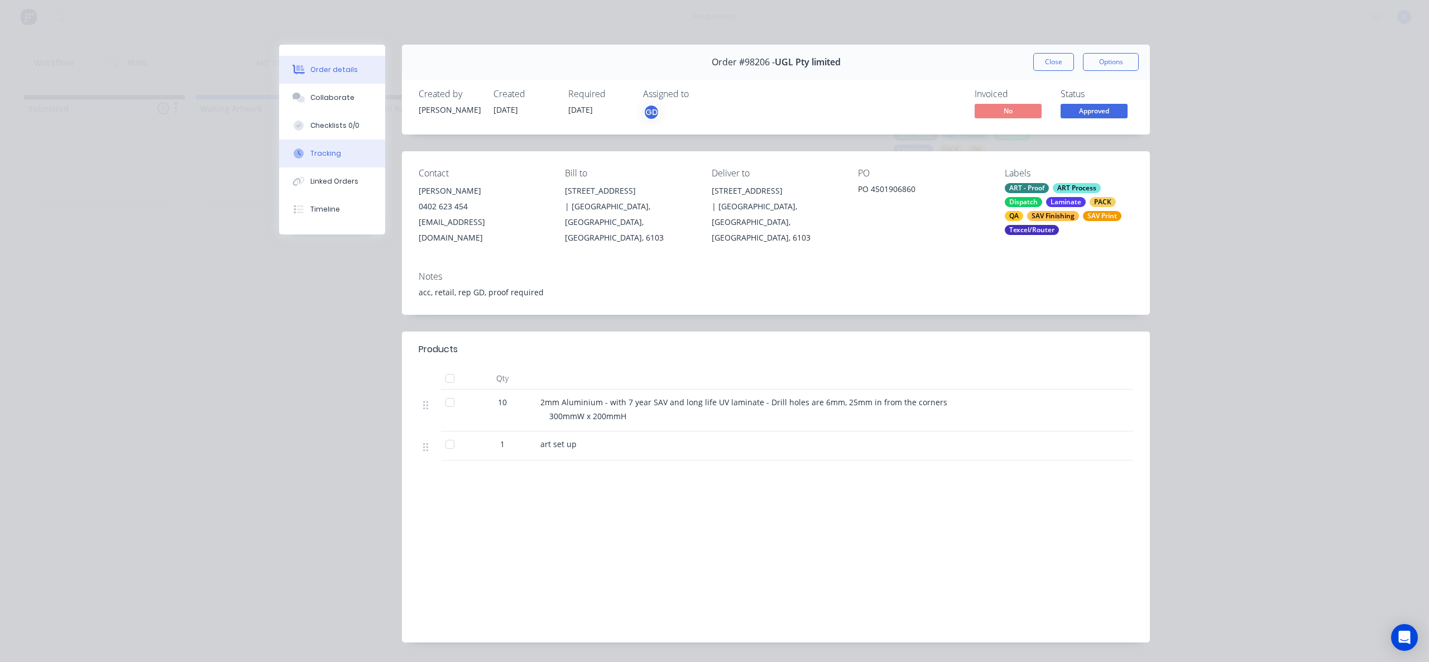
click at [333, 145] on button "Tracking" at bounding box center [332, 154] width 106 height 28
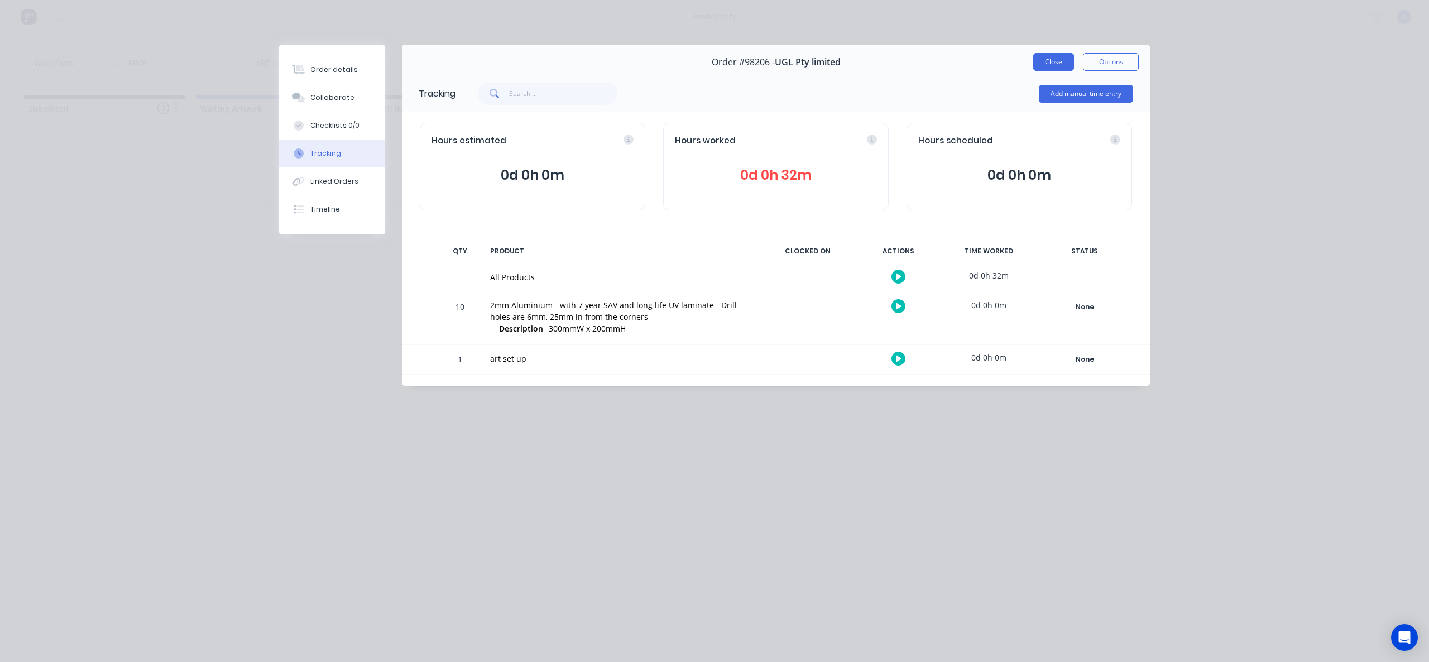
click at [1057, 69] on button "Close" at bounding box center [1053, 62] width 41 height 18
